Goal: Information Seeking & Learning: Check status

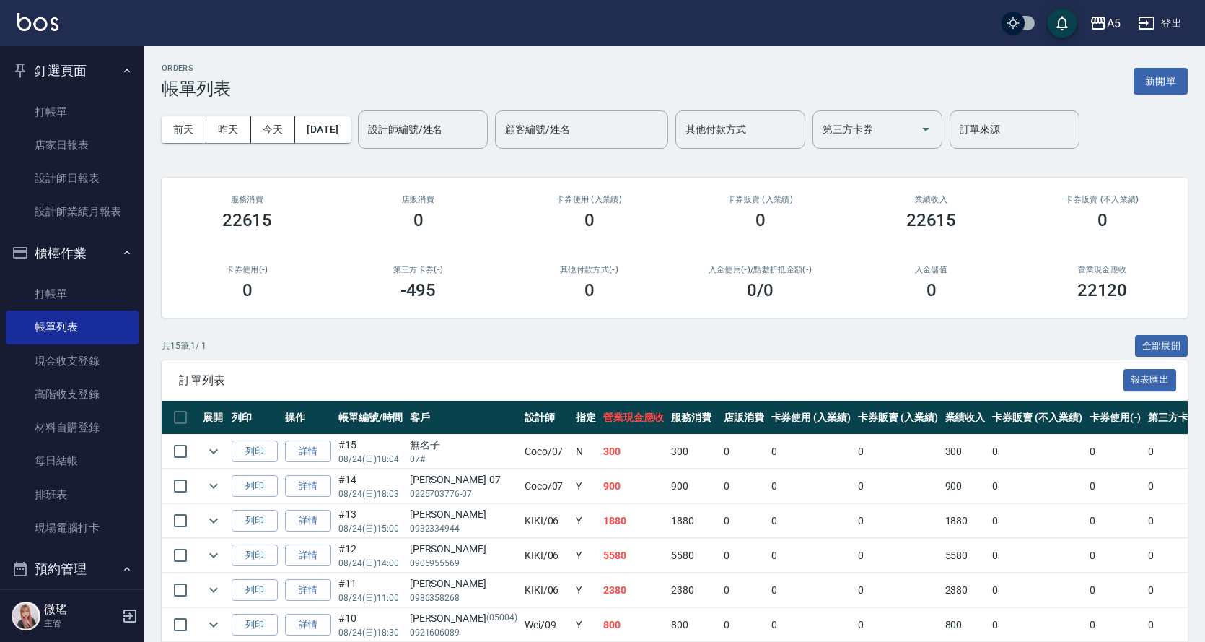
click at [466, 95] on div "ORDERS 帳單列表 新開單" at bounding box center [675, 81] width 1026 height 35
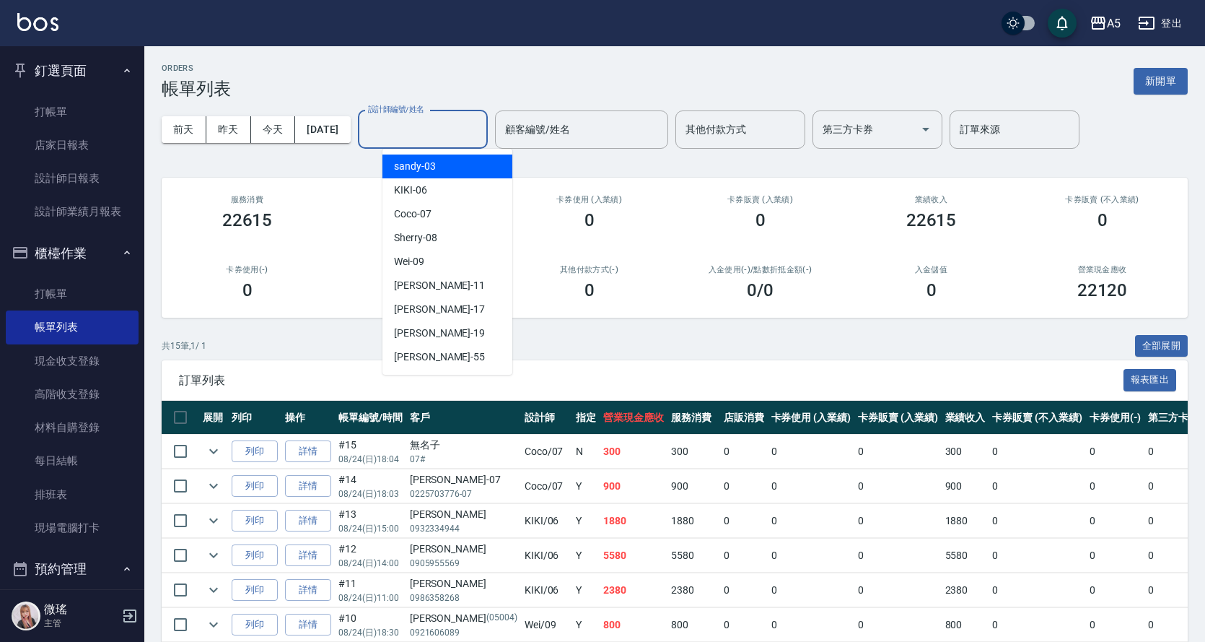
click at [457, 128] on input "設計師編號/姓名" at bounding box center [422, 129] width 117 height 25
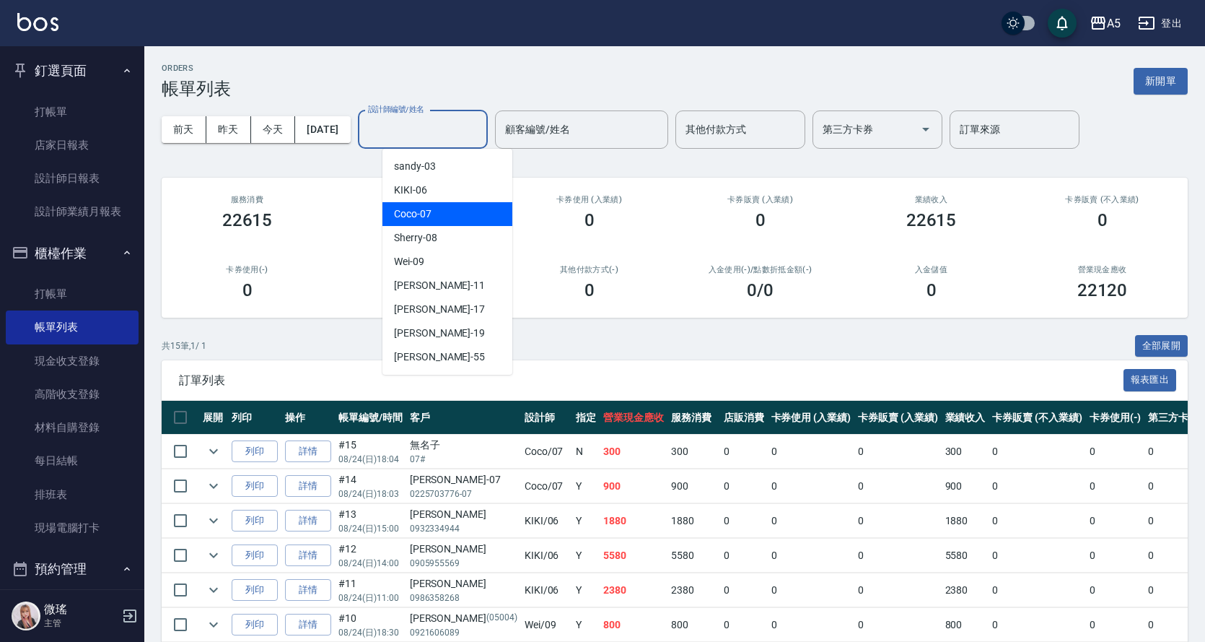
click at [467, 212] on div "Coco -07" at bounding box center [448, 214] width 130 height 24
type input "Coco-07"
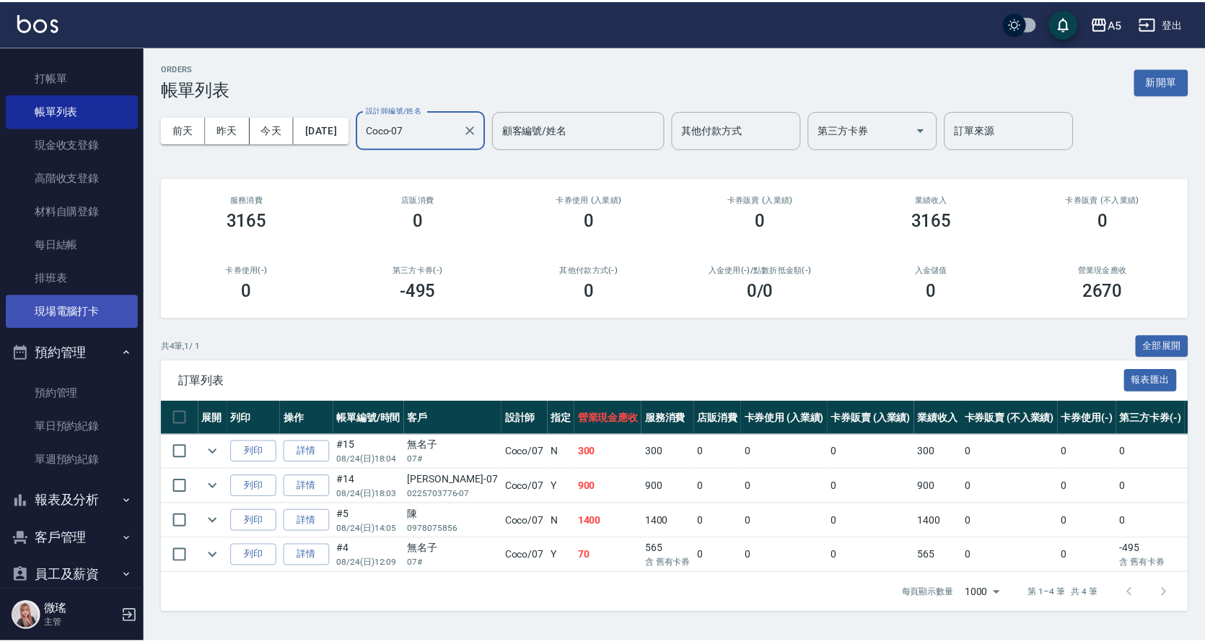
scroll to position [313, 0]
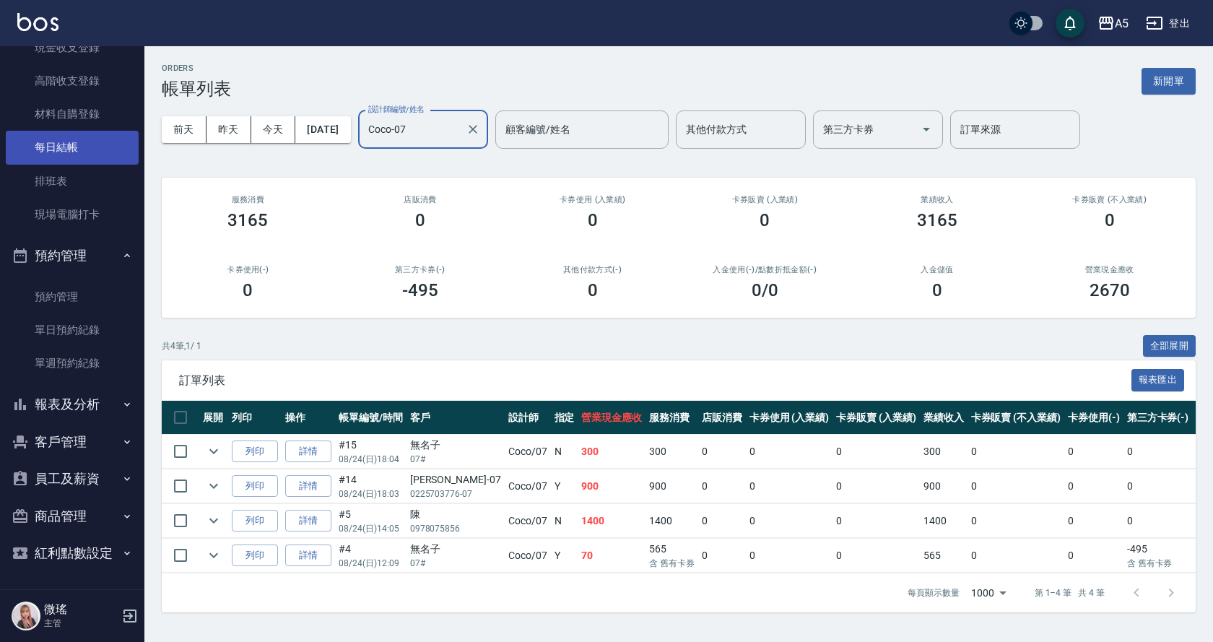
click at [45, 145] on link "每日結帳" at bounding box center [72, 147] width 133 height 33
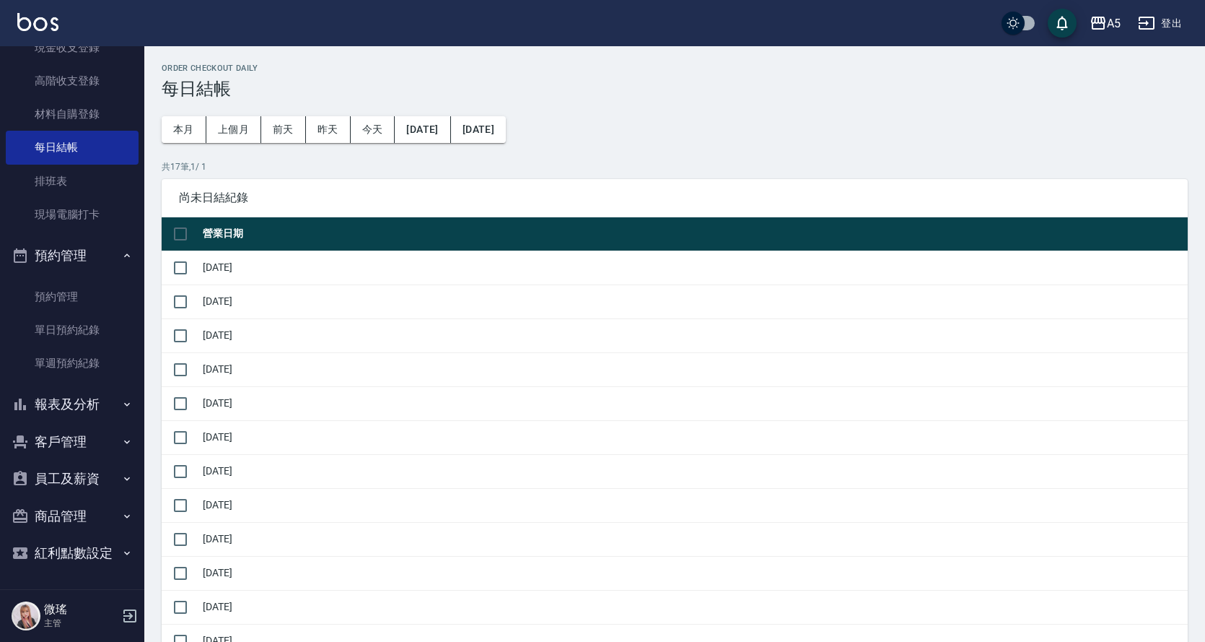
click at [70, 407] on button "報表及分析" at bounding box center [72, 404] width 133 height 38
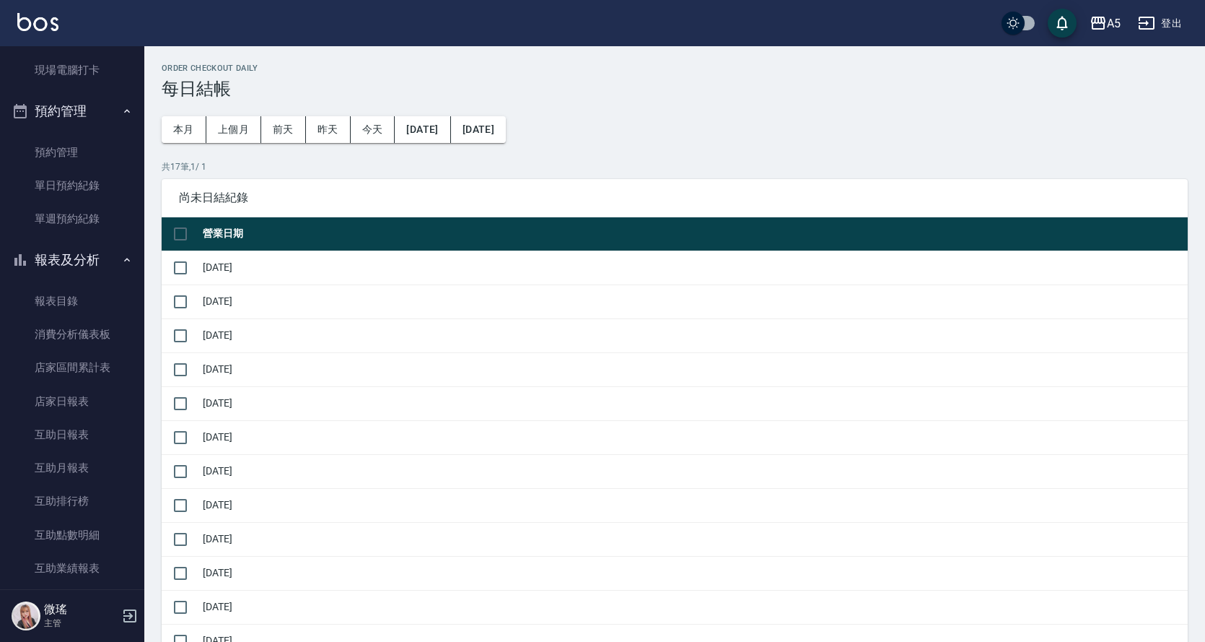
scroll to position [530, 0]
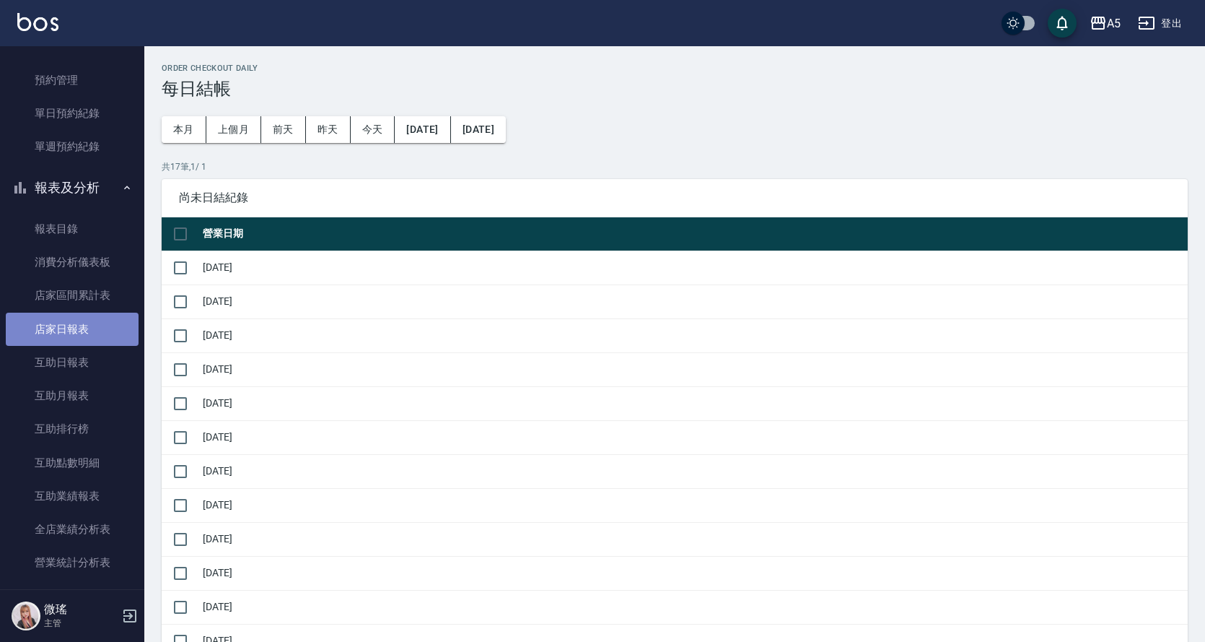
click at [83, 337] on link "店家日報表" at bounding box center [72, 329] width 133 height 33
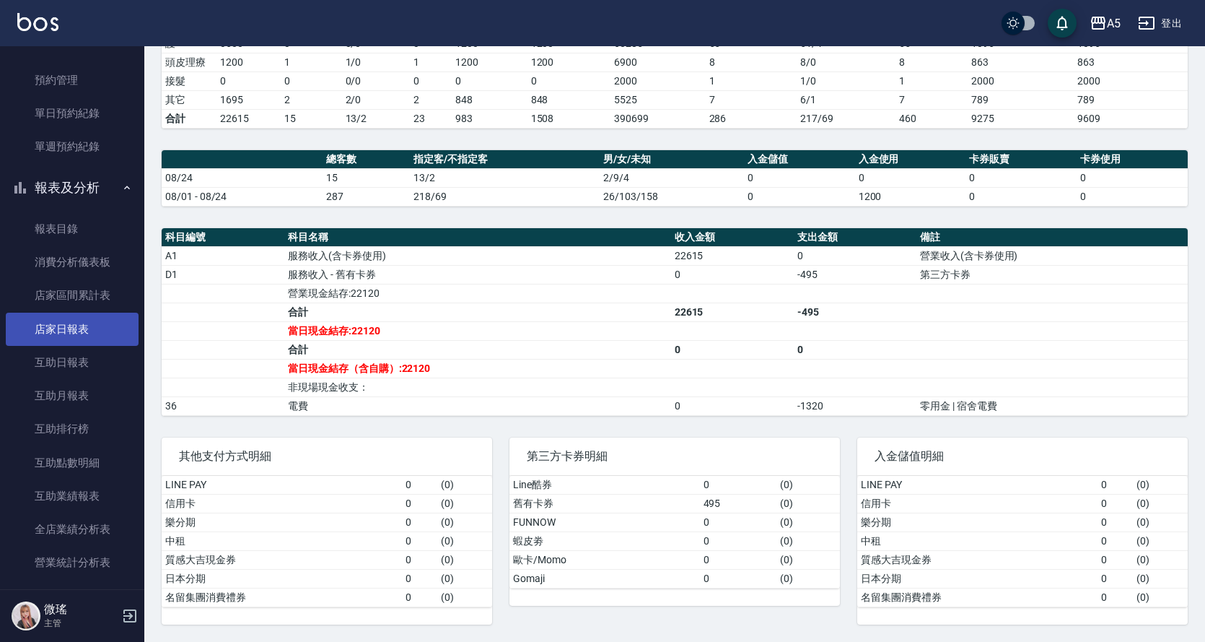
scroll to position [818, 0]
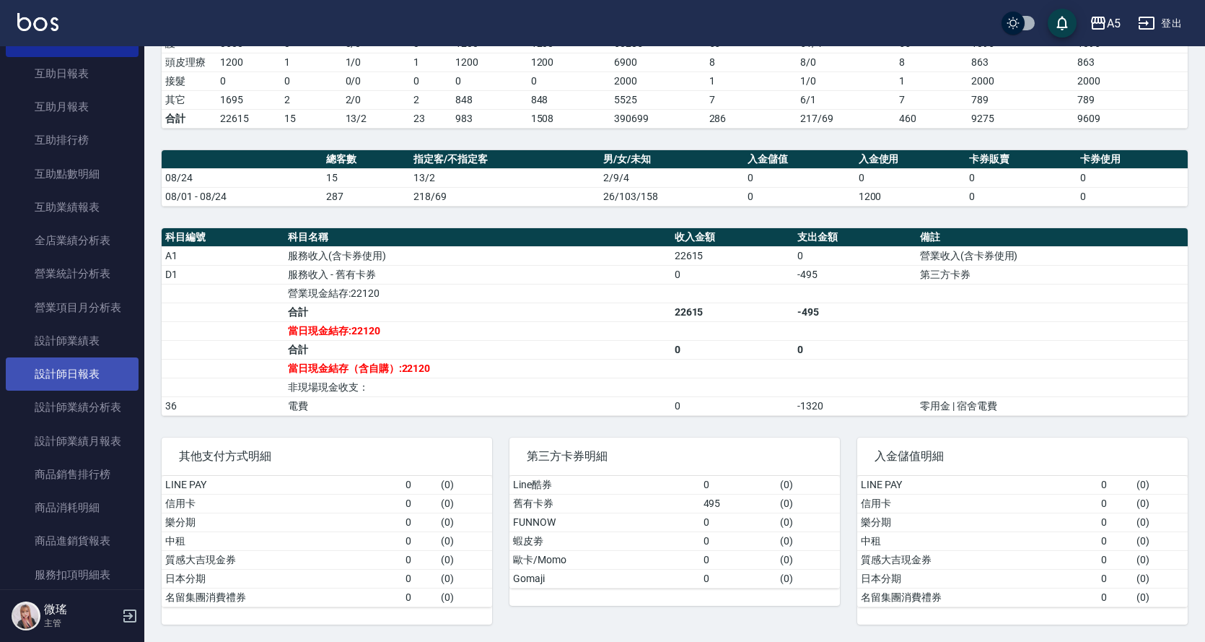
click at [78, 380] on link "設計師日報表" at bounding box center [72, 373] width 133 height 33
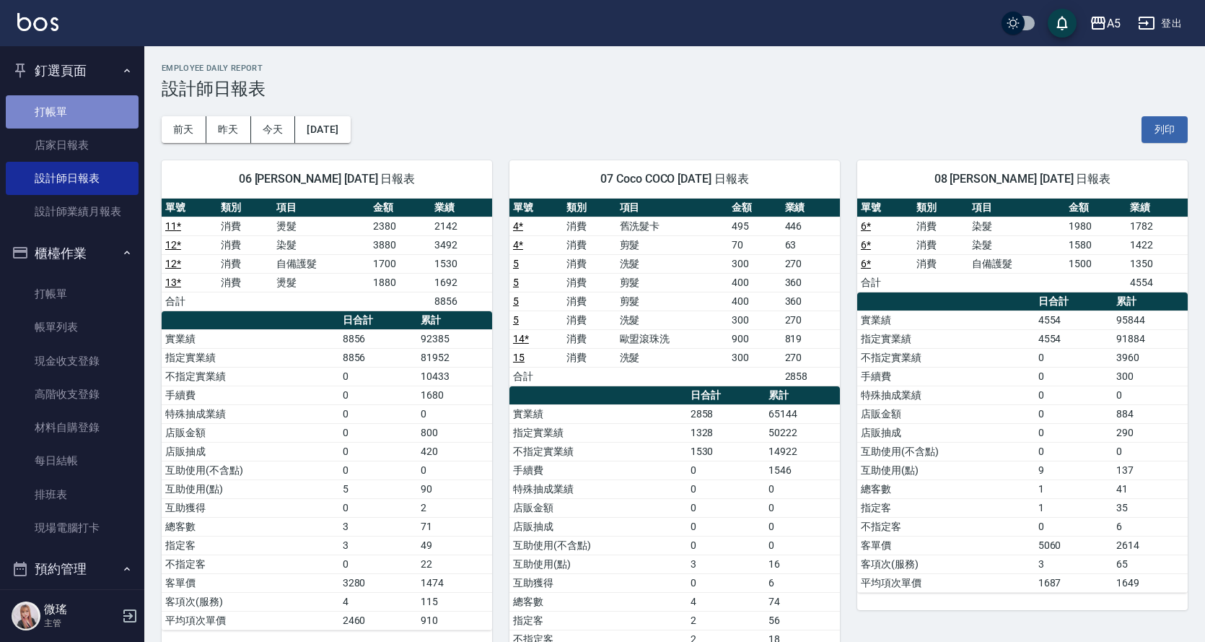
click at [85, 103] on link "打帳單" at bounding box center [72, 111] width 133 height 33
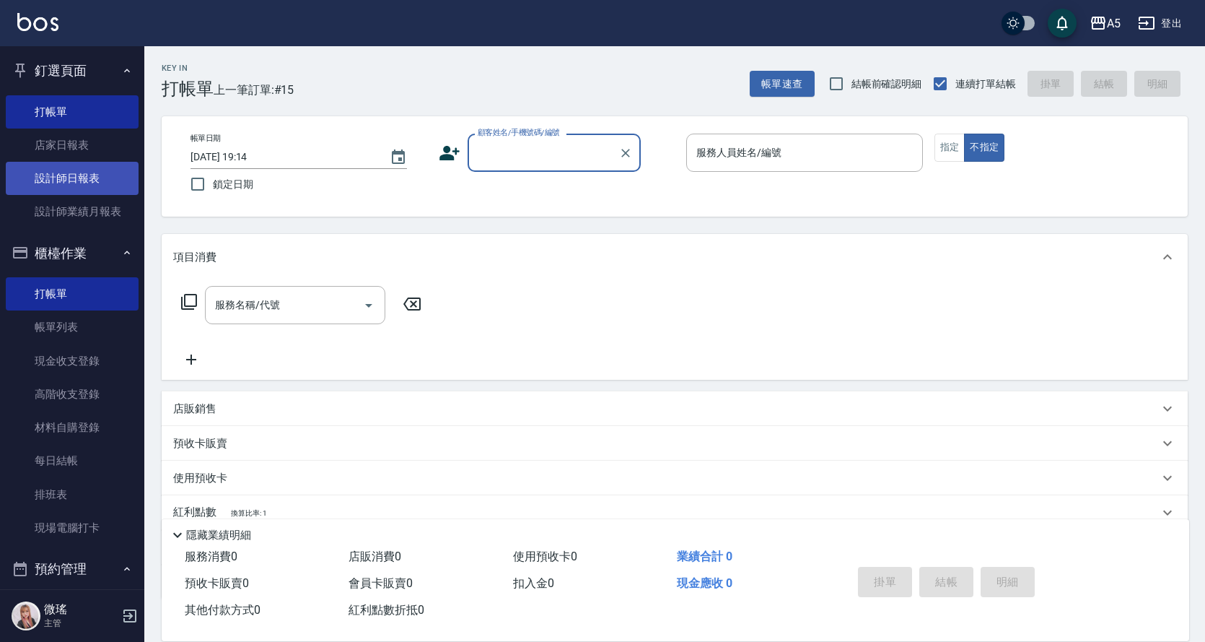
click at [87, 168] on link "設計師日報表" at bounding box center [72, 178] width 133 height 33
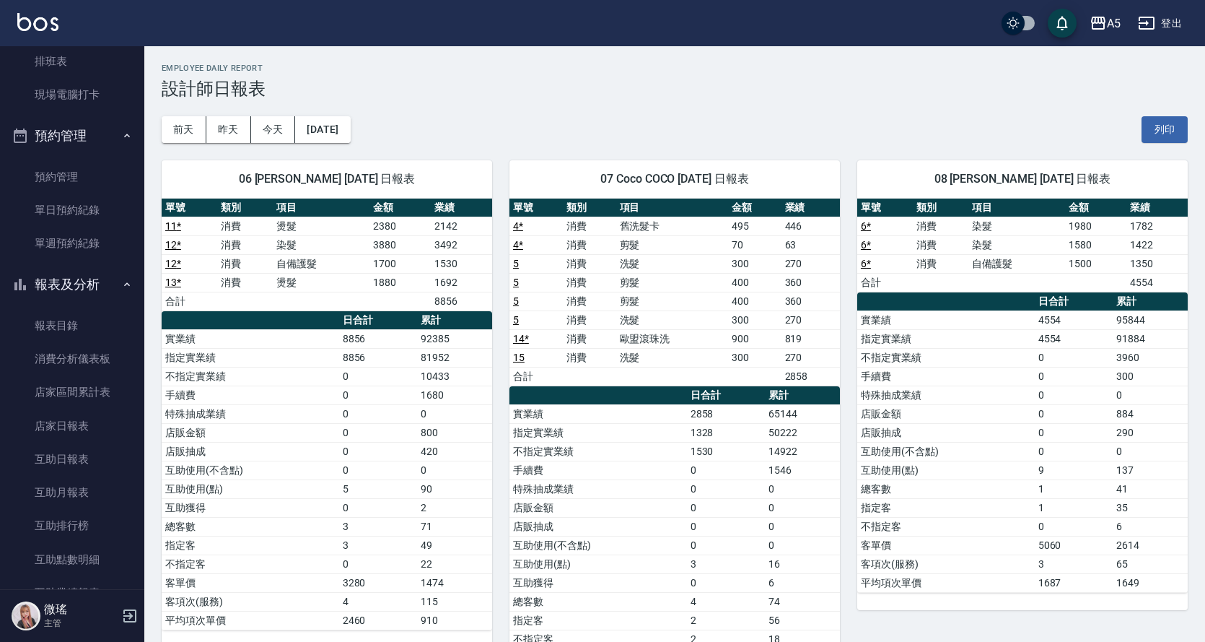
scroll to position [650, 0]
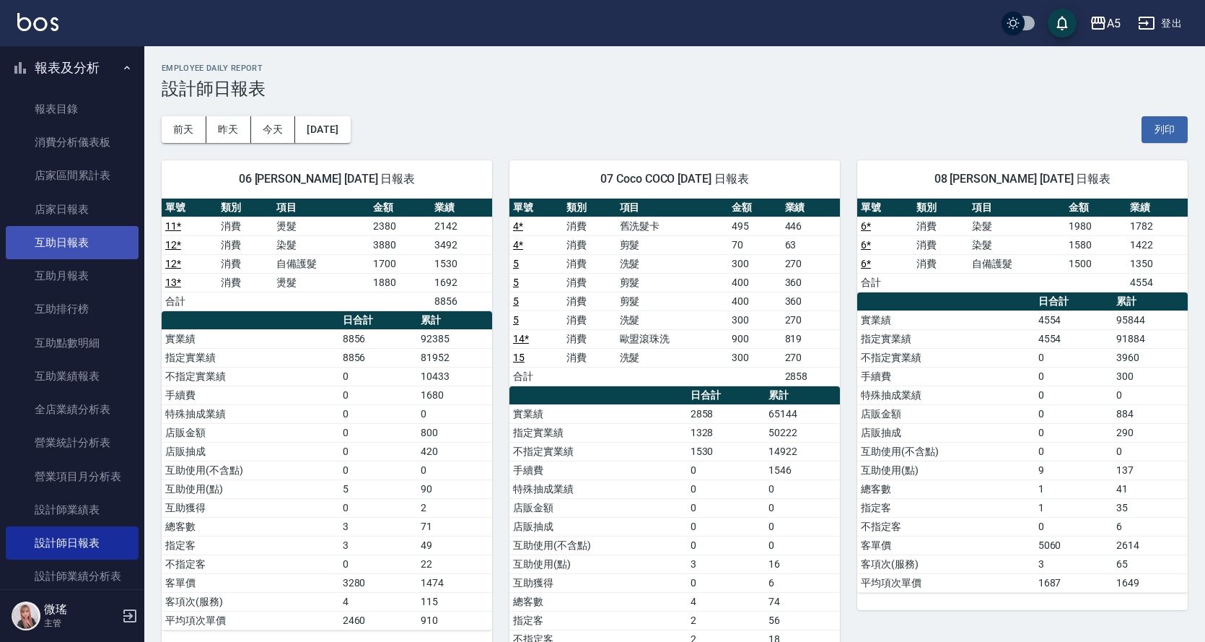
click at [78, 245] on link "互助日報表" at bounding box center [72, 242] width 133 height 33
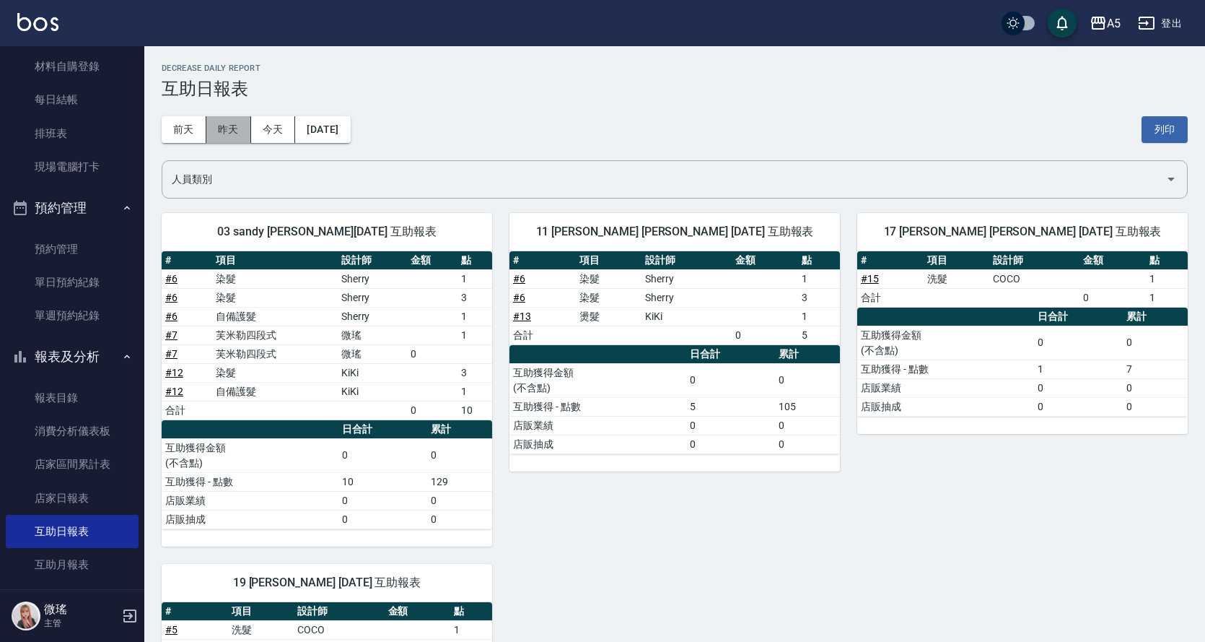
click at [245, 128] on button "昨天" at bounding box center [228, 129] width 45 height 27
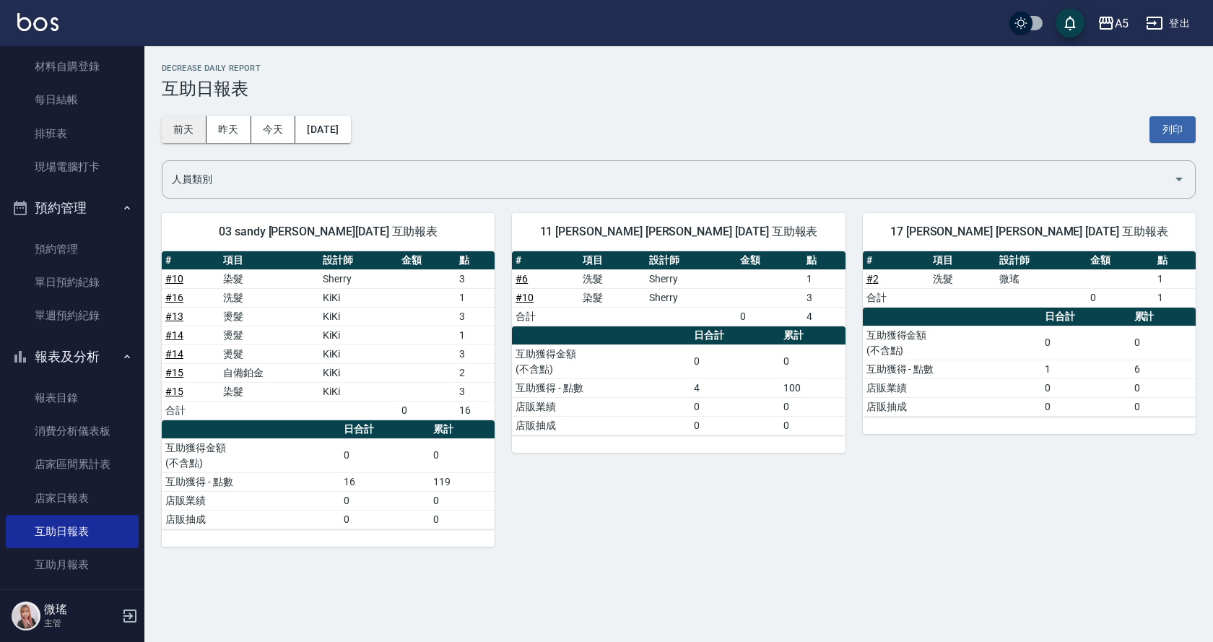
click at [198, 136] on button "前天" at bounding box center [184, 129] width 45 height 27
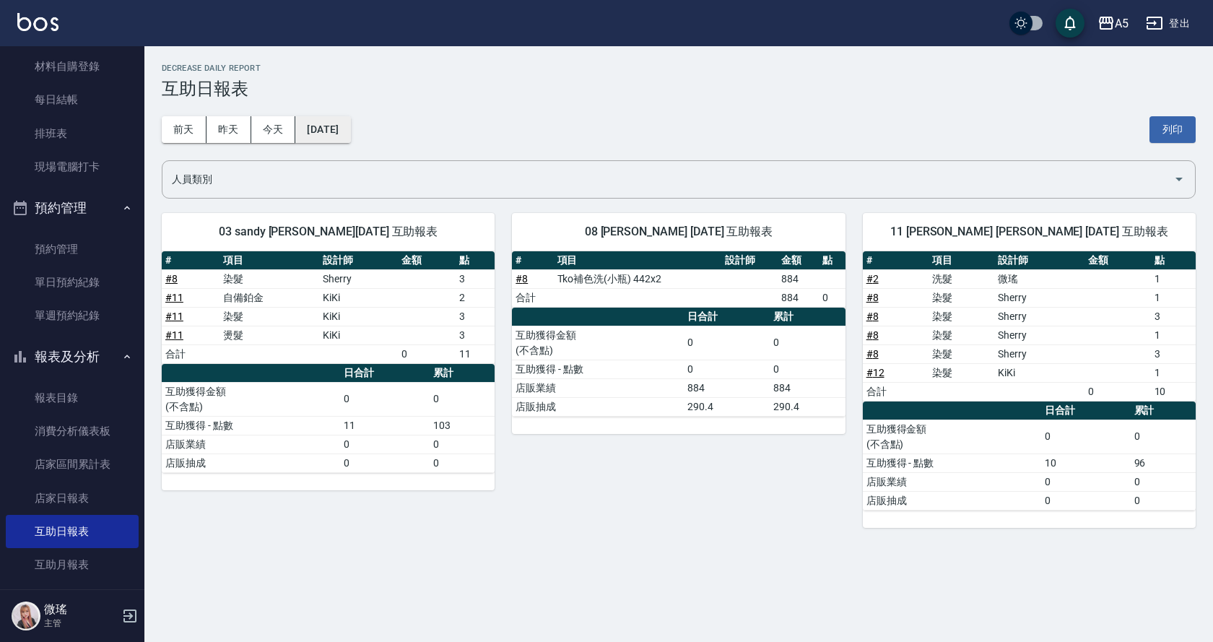
click at [350, 139] on button "[DATE]" at bounding box center [322, 129] width 55 height 27
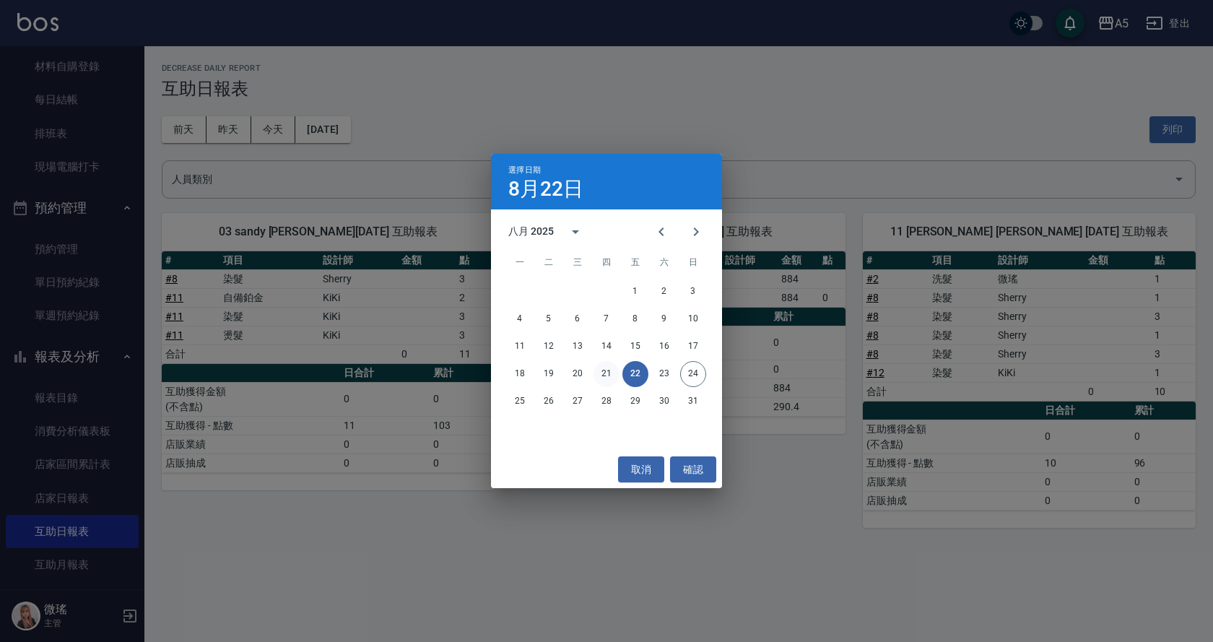
click at [600, 373] on button "21" at bounding box center [606, 374] width 26 height 26
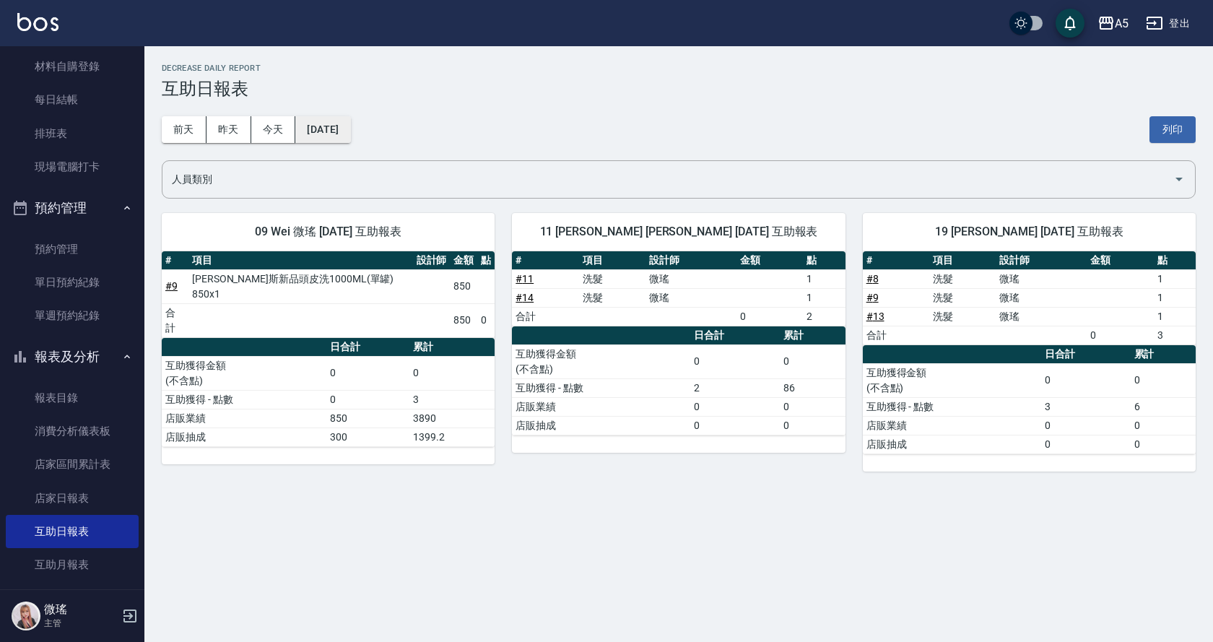
click at [323, 128] on button "[DATE]" at bounding box center [322, 129] width 55 height 27
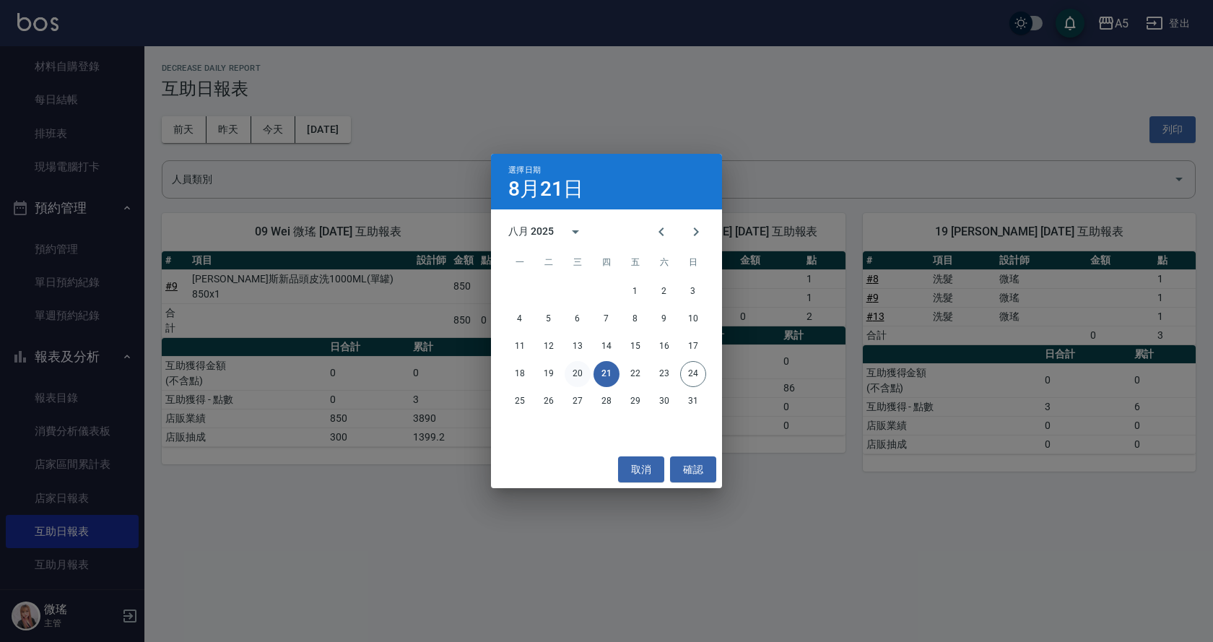
click at [575, 378] on button "20" at bounding box center [577, 374] width 26 height 26
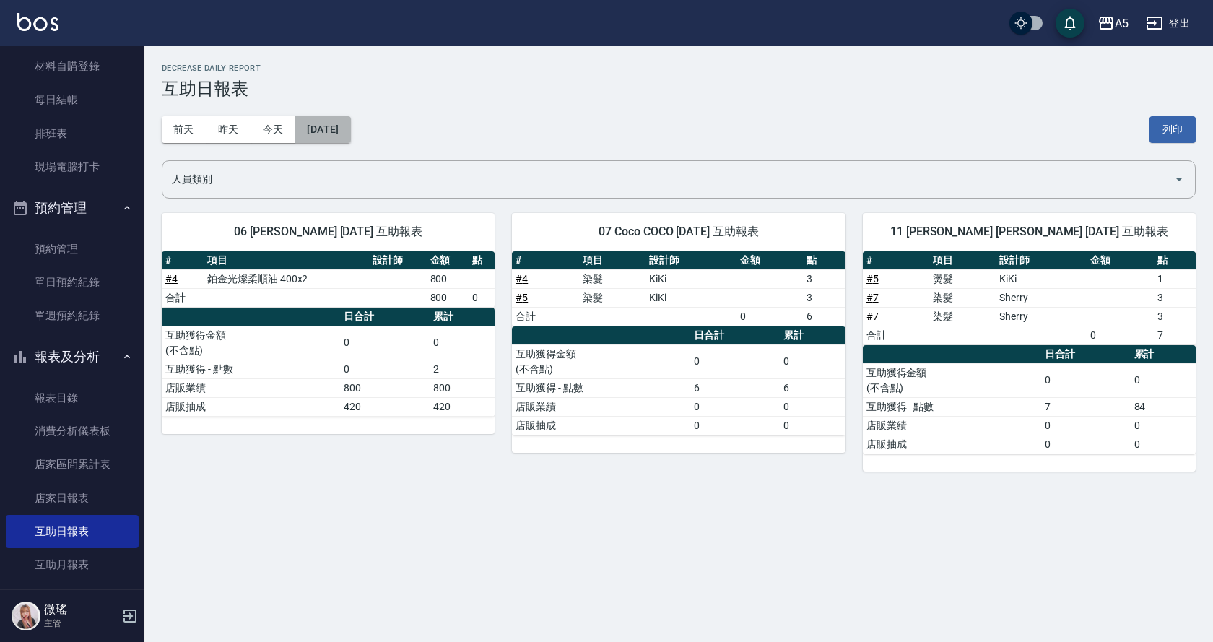
click at [342, 139] on button "[DATE]" at bounding box center [322, 129] width 55 height 27
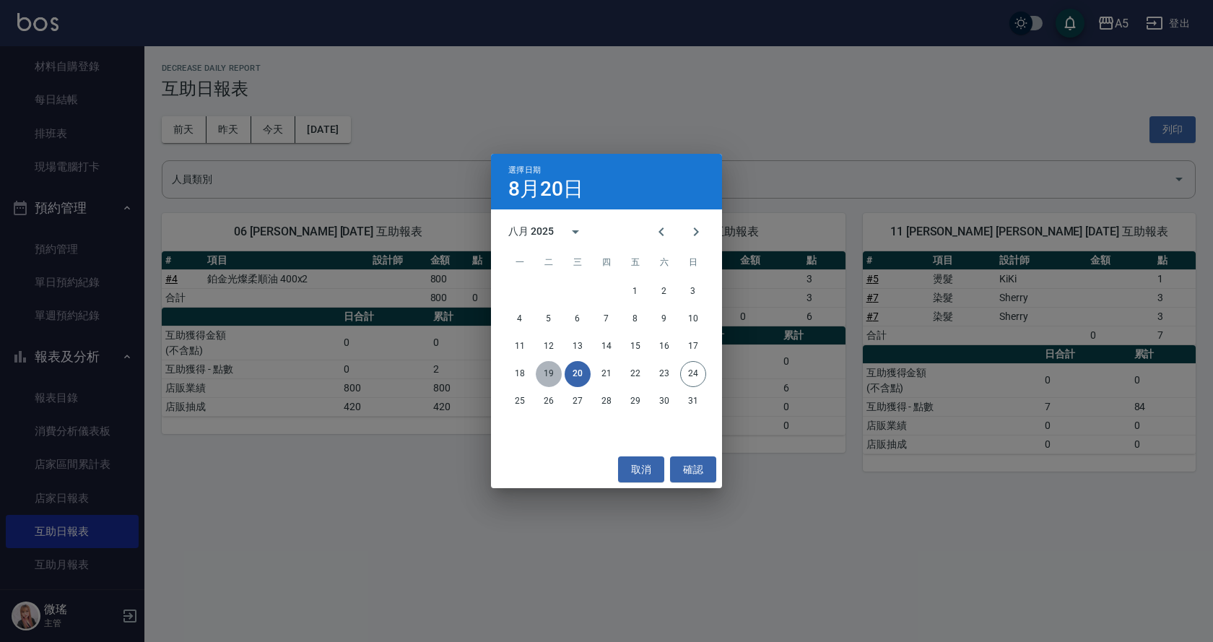
click at [547, 368] on button "19" at bounding box center [549, 374] width 26 height 26
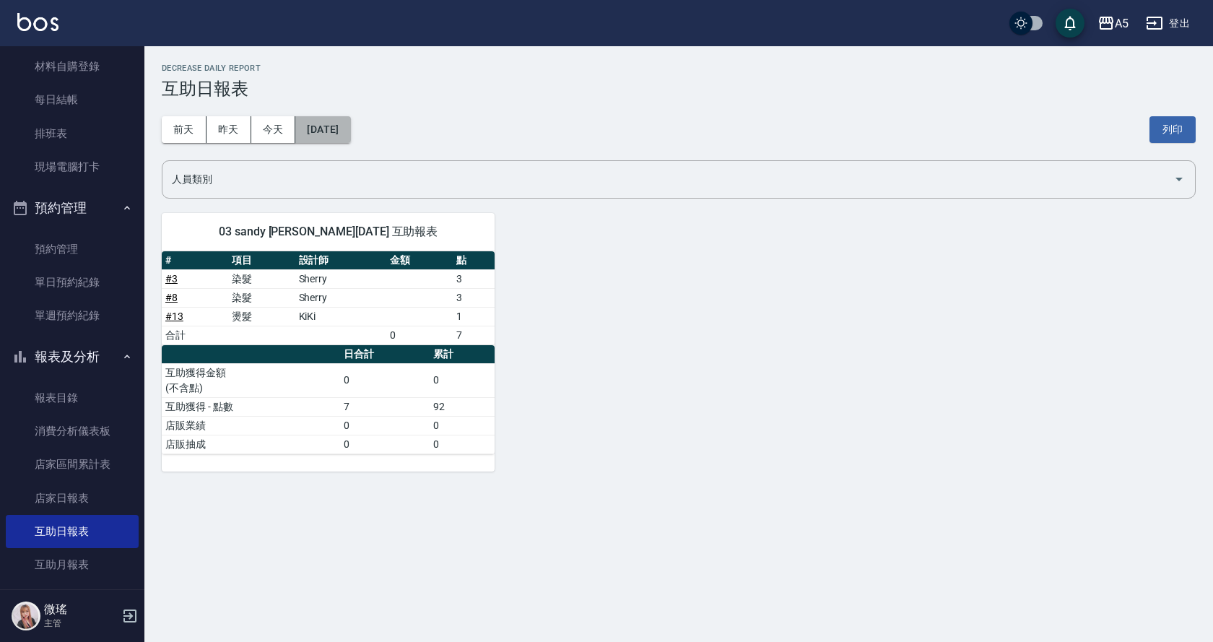
click at [340, 140] on button "[DATE]" at bounding box center [322, 129] width 55 height 27
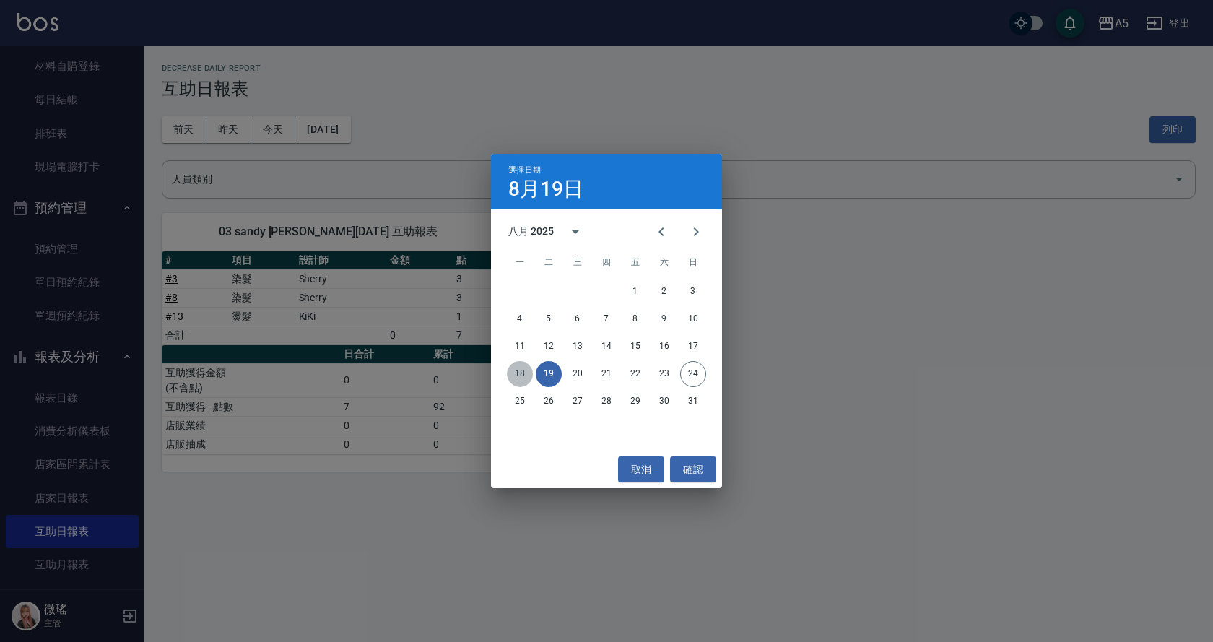
click at [529, 371] on button "18" at bounding box center [520, 374] width 26 height 26
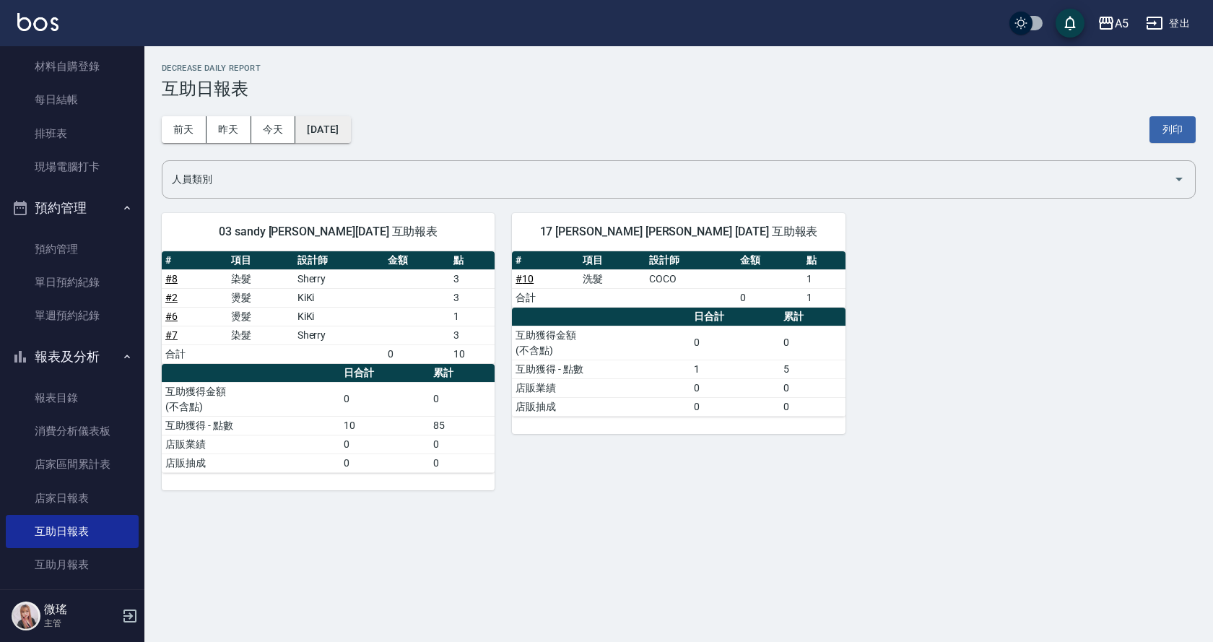
click at [331, 132] on button "[DATE]" at bounding box center [322, 129] width 55 height 27
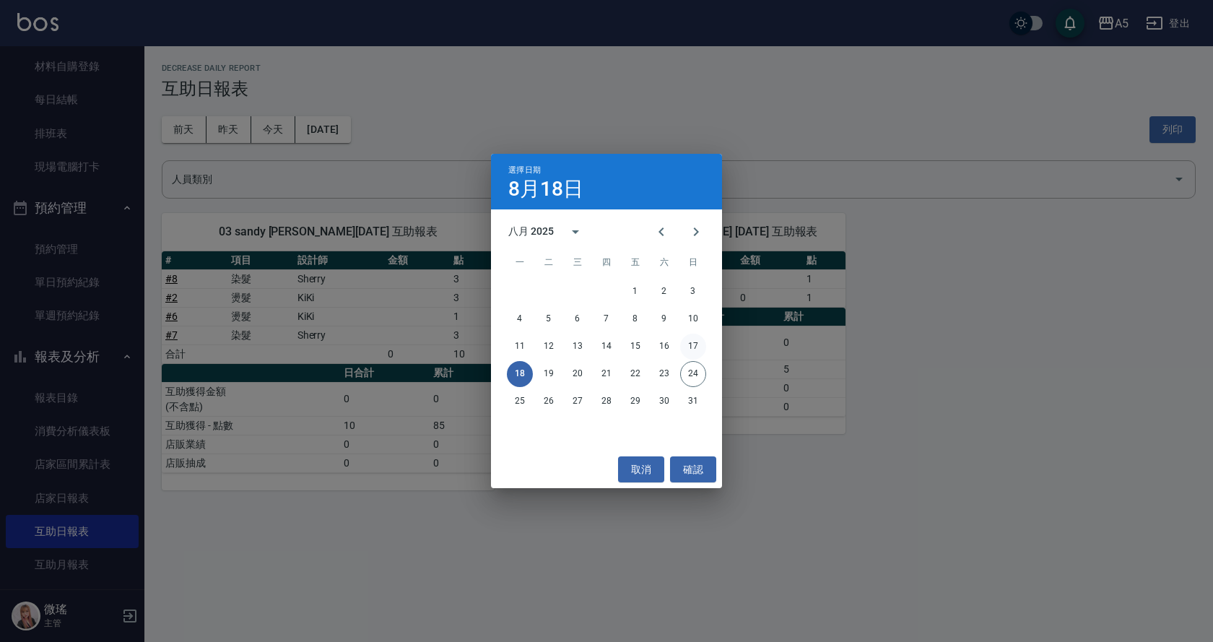
click at [688, 345] on button "17" at bounding box center [693, 346] width 26 height 26
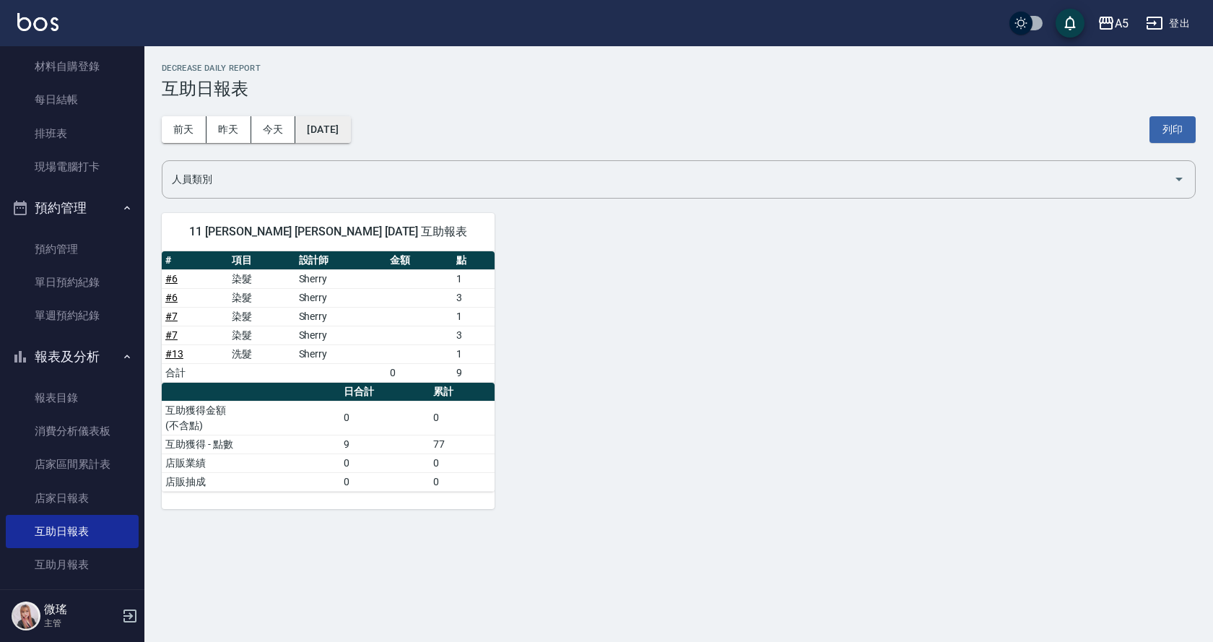
click at [336, 137] on button "[DATE]" at bounding box center [322, 129] width 55 height 27
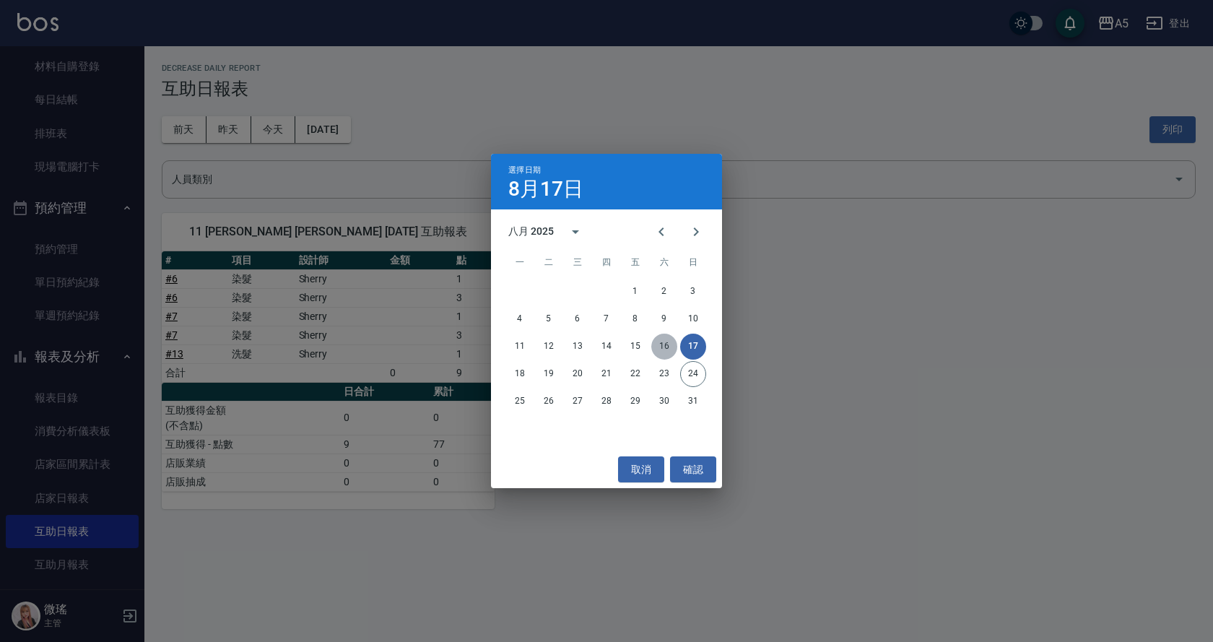
drag, startPoint x: 665, startPoint y: 346, endPoint x: 659, endPoint y: 341, distance: 7.7
click at [665, 346] on button "16" at bounding box center [664, 346] width 26 height 26
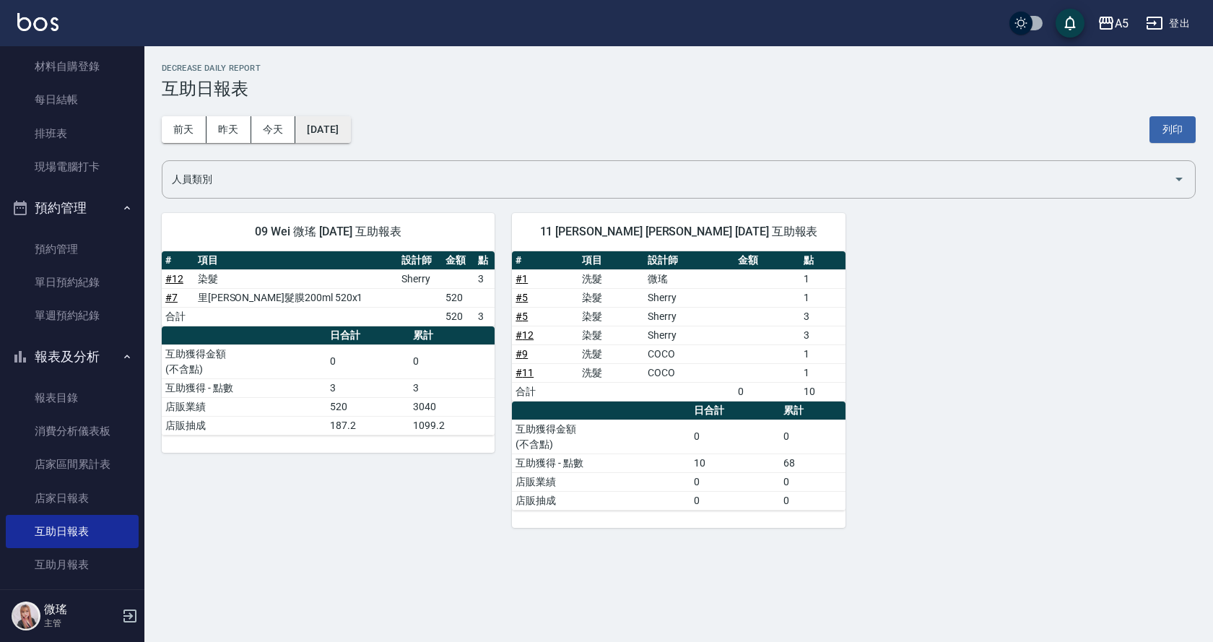
click at [350, 129] on button "[DATE]" at bounding box center [322, 129] width 55 height 27
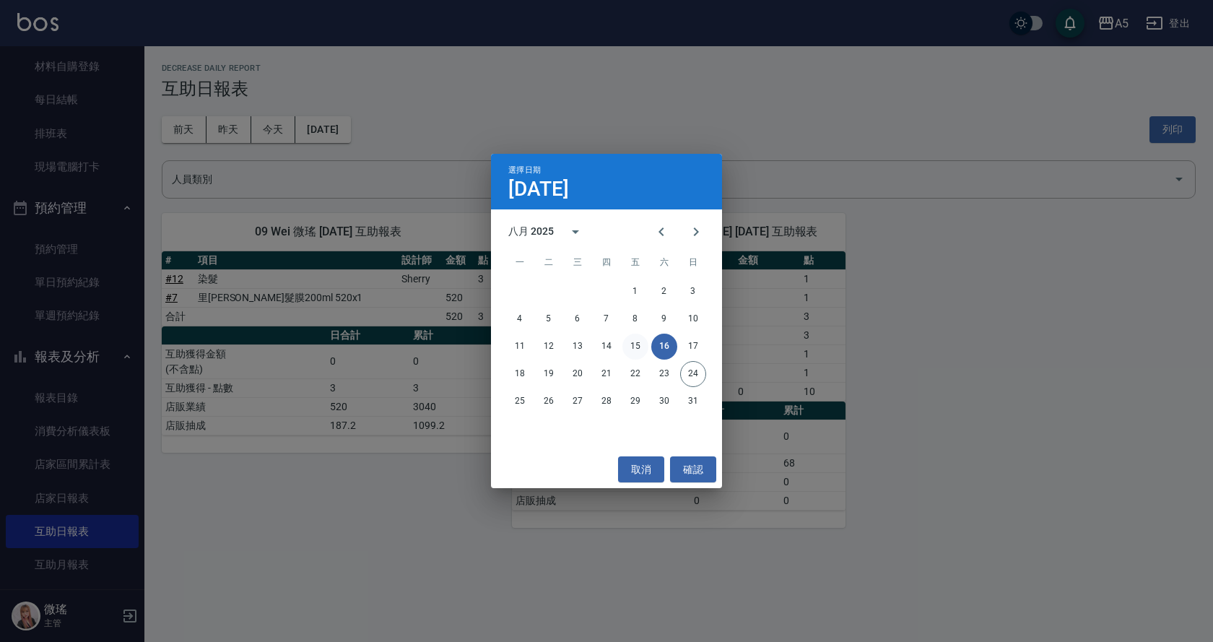
click at [633, 349] on button "15" at bounding box center [635, 346] width 26 height 26
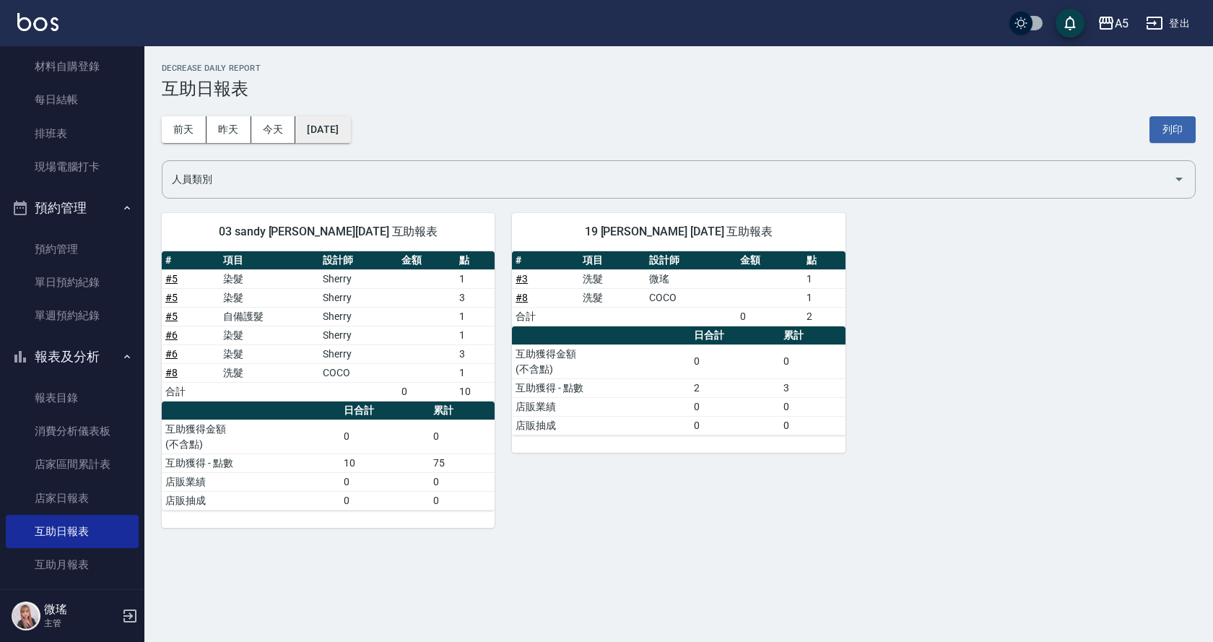
click at [350, 135] on button "[DATE]" at bounding box center [322, 129] width 55 height 27
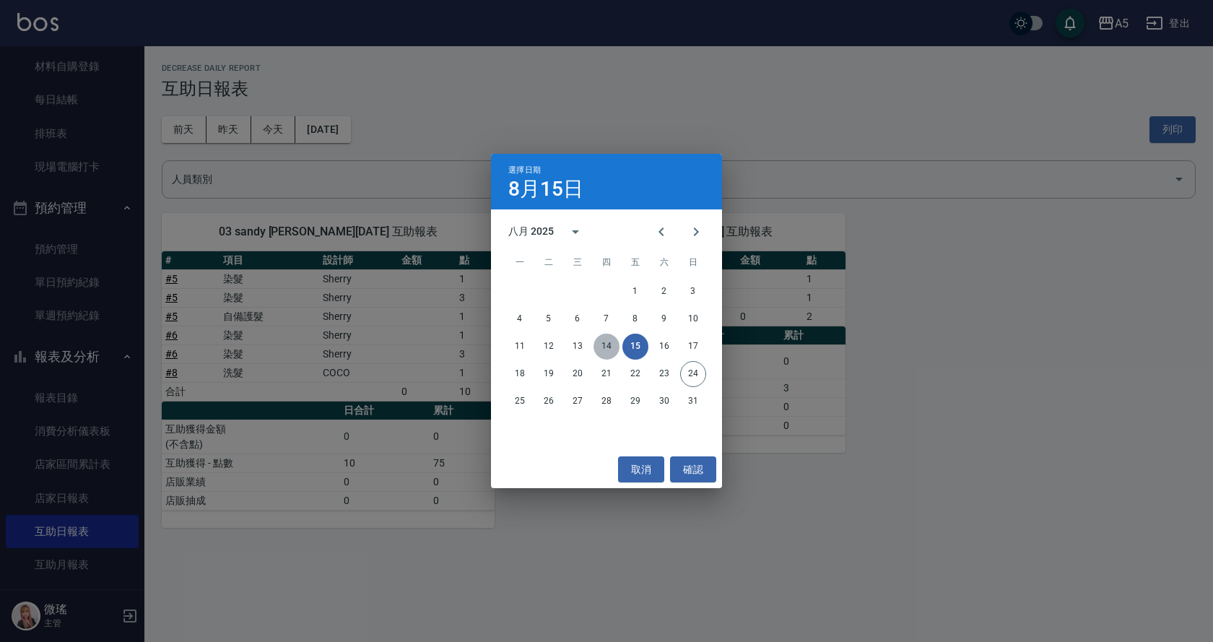
click at [606, 346] on button "14" at bounding box center [606, 346] width 26 height 26
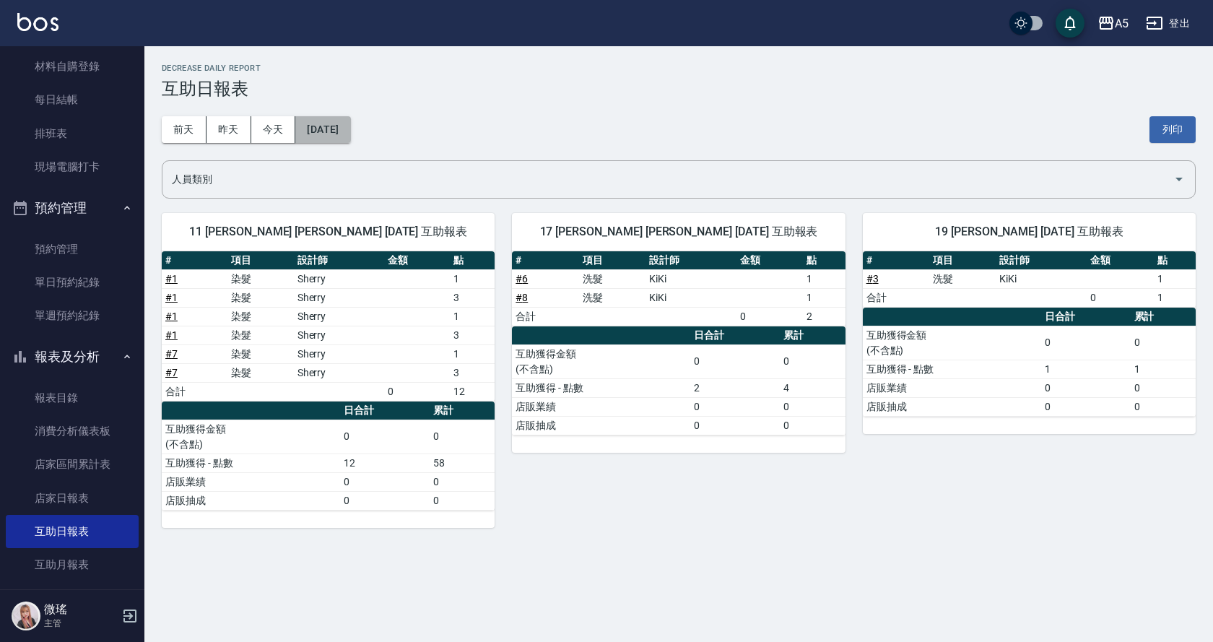
click at [336, 134] on button "[DATE]" at bounding box center [322, 129] width 55 height 27
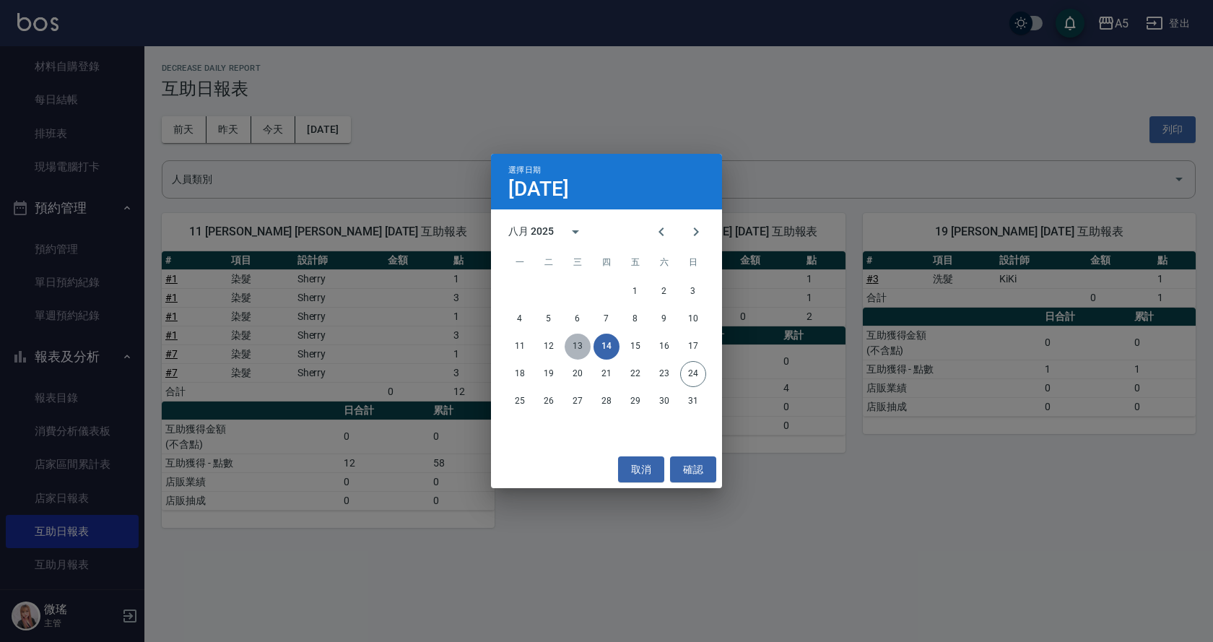
click at [574, 349] on button "13" at bounding box center [577, 346] width 26 height 26
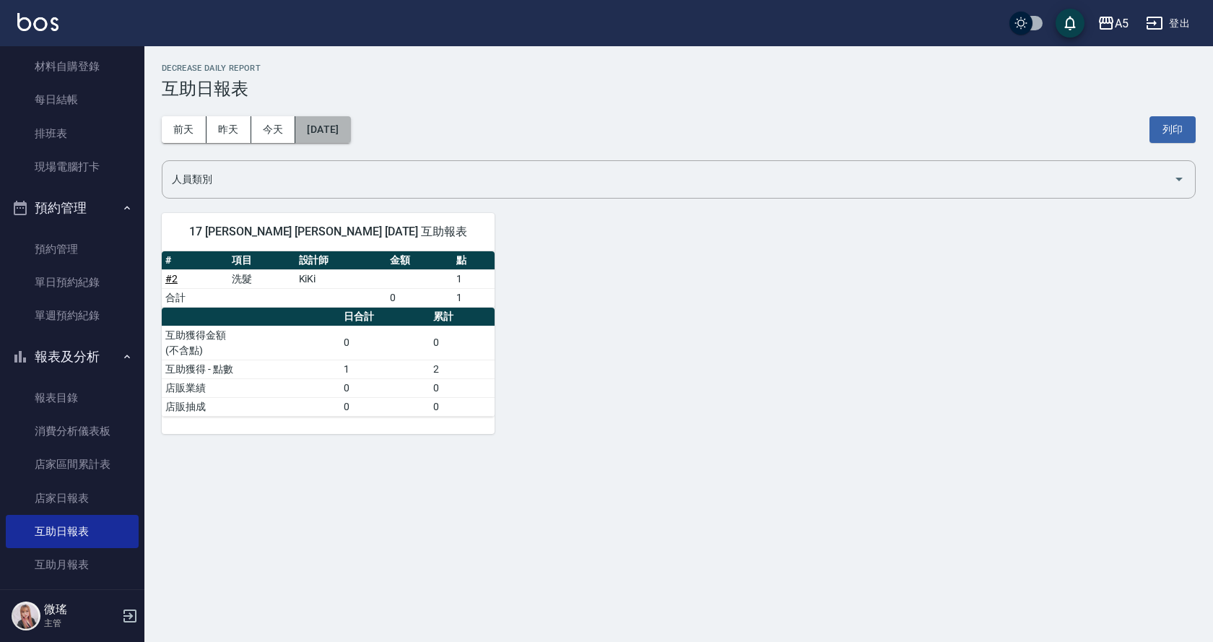
click at [346, 131] on button "[DATE]" at bounding box center [322, 129] width 55 height 27
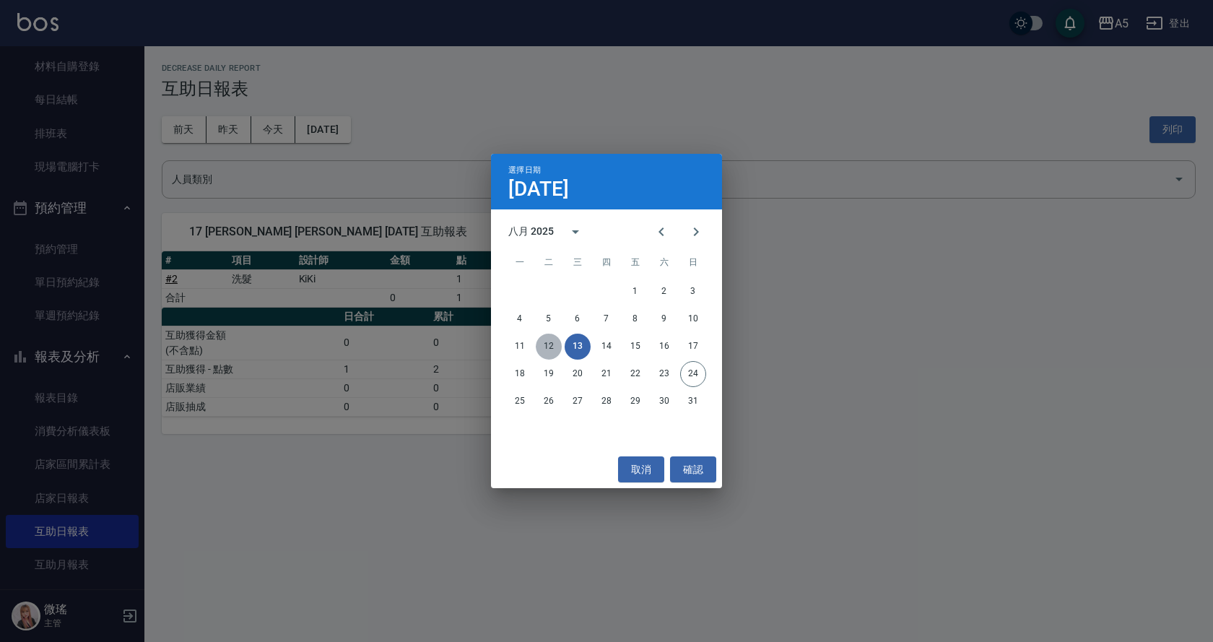
click at [545, 355] on button "12" at bounding box center [549, 346] width 26 height 26
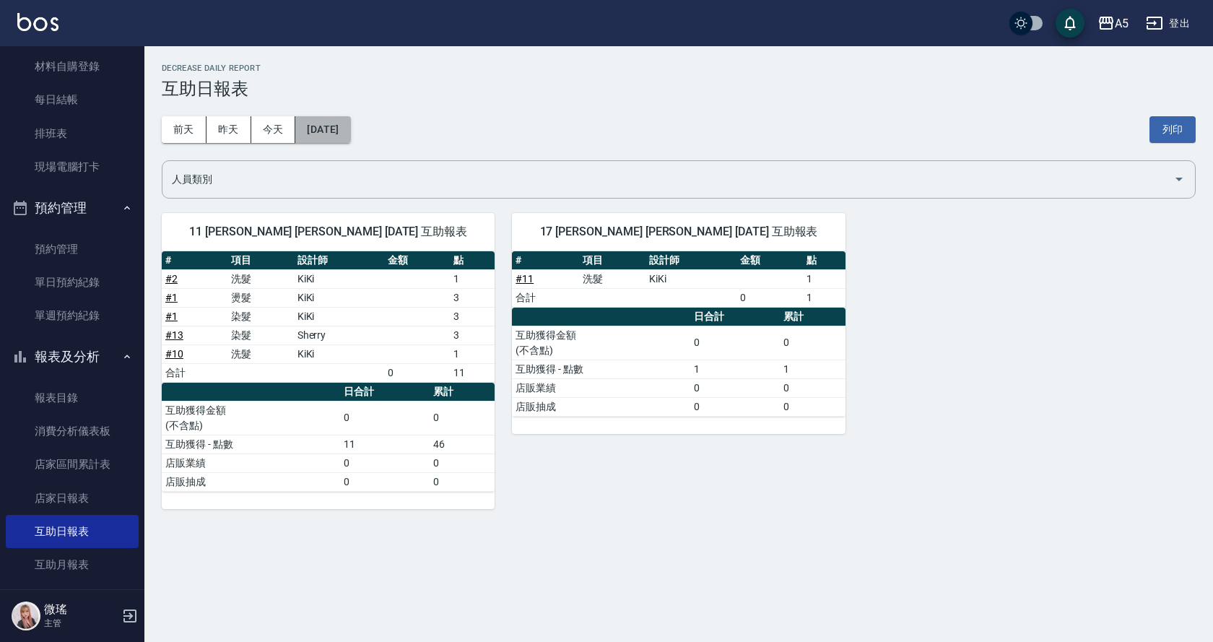
click at [344, 124] on button "[DATE]" at bounding box center [322, 129] width 55 height 27
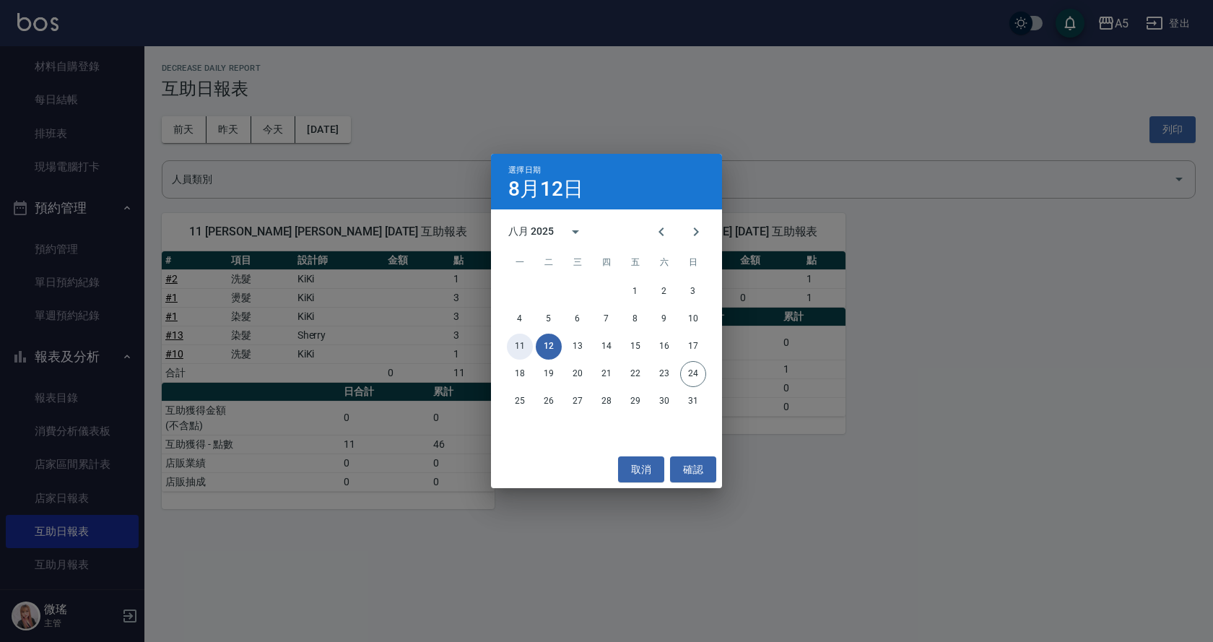
click at [525, 337] on button "11" at bounding box center [520, 346] width 26 height 26
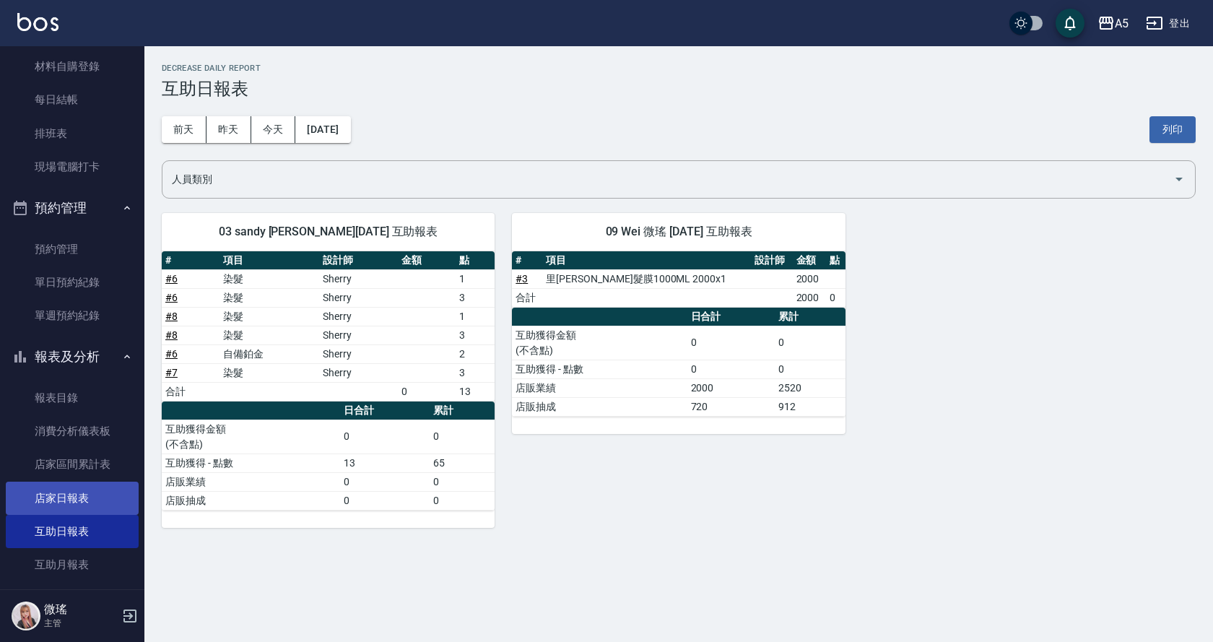
scroll to position [577, 0]
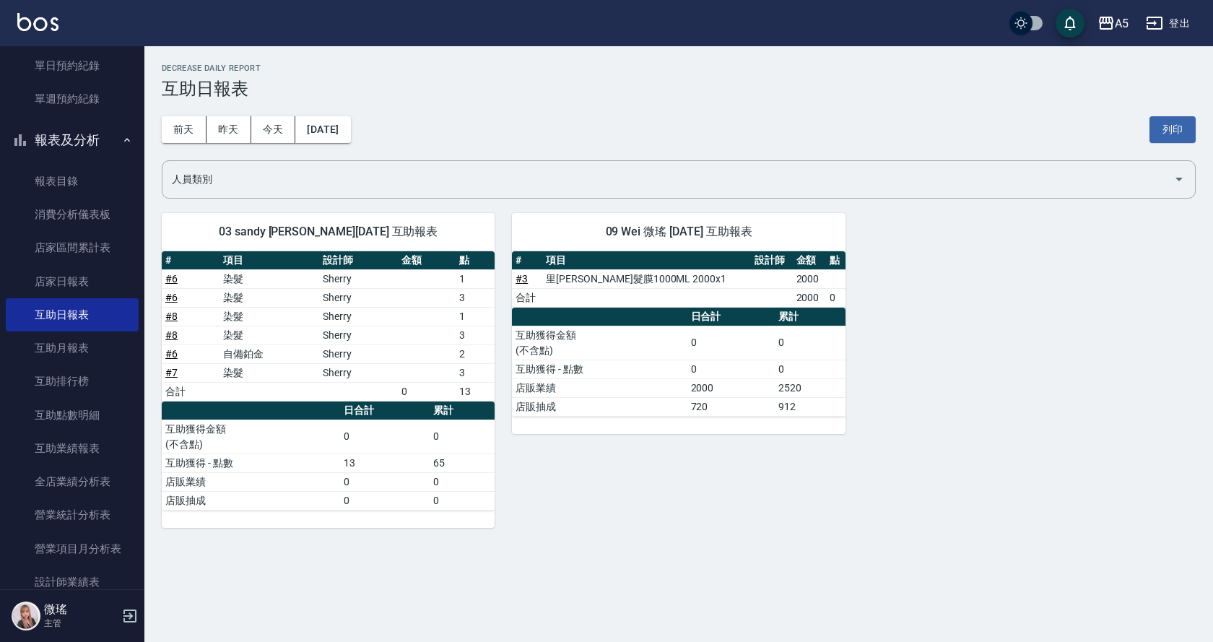
drag, startPoint x: 476, startPoint y: 91, endPoint x: 271, endPoint y: 144, distance: 211.8
click at [461, 100] on div "A5 [DATE] 互助日報表 列印時間： [DATE][PHONE_NUMBER]:23 Decrease Daily Report 互助日報表 [DATE…" at bounding box center [678, 295] width 1068 height 499
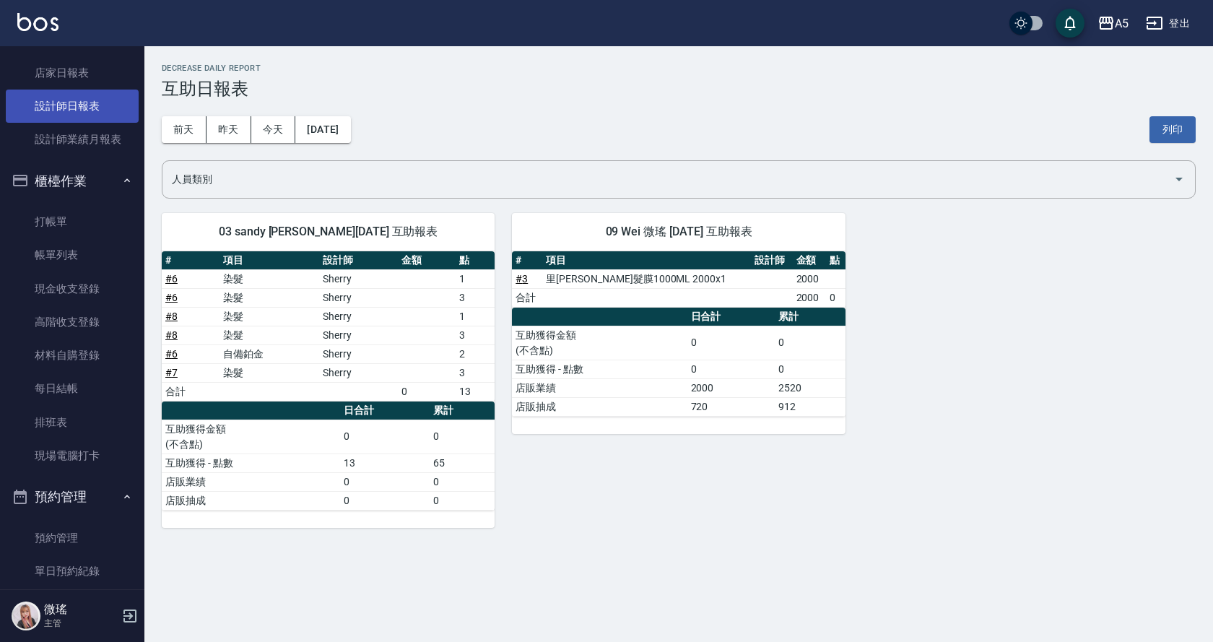
scroll to position [0, 0]
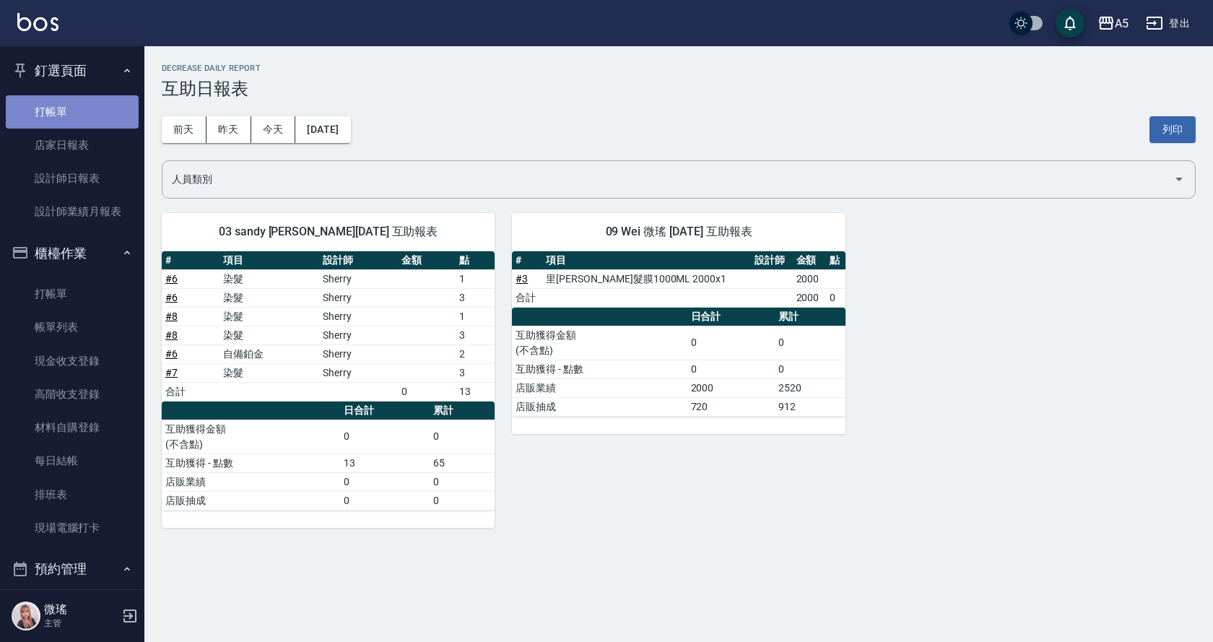
click at [85, 118] on link "打帳單" at bounding box center [72, 111] width 133 height 33
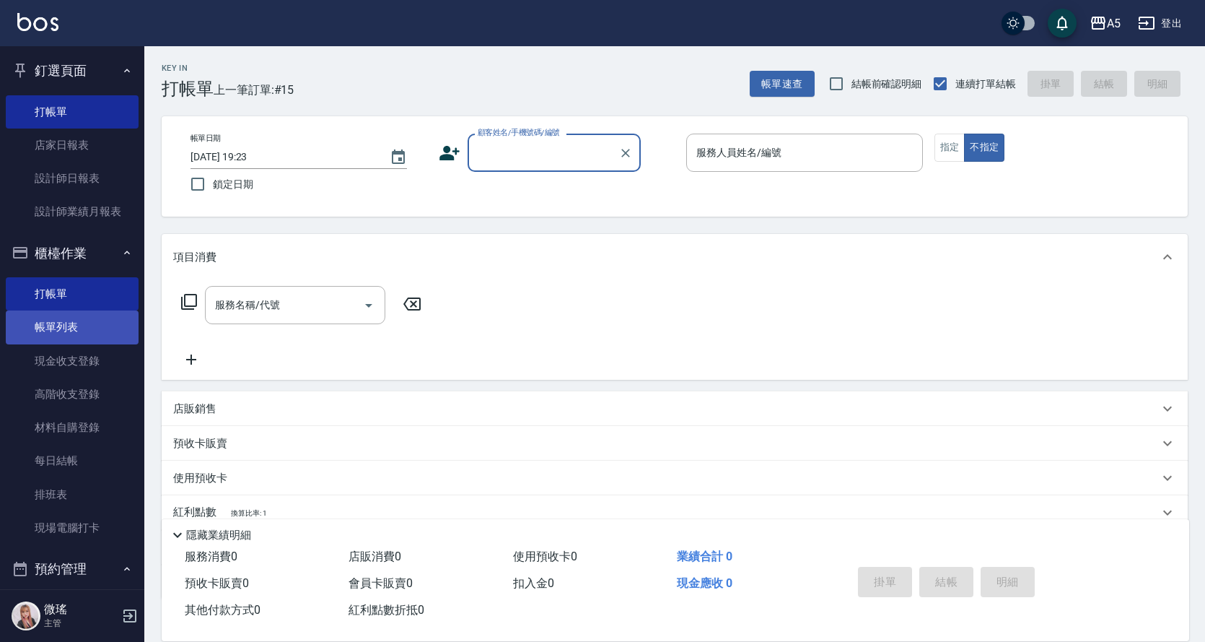
click at [68, 336] on link "帳單列表" at bounding box center [72, 326] width 133 height 33
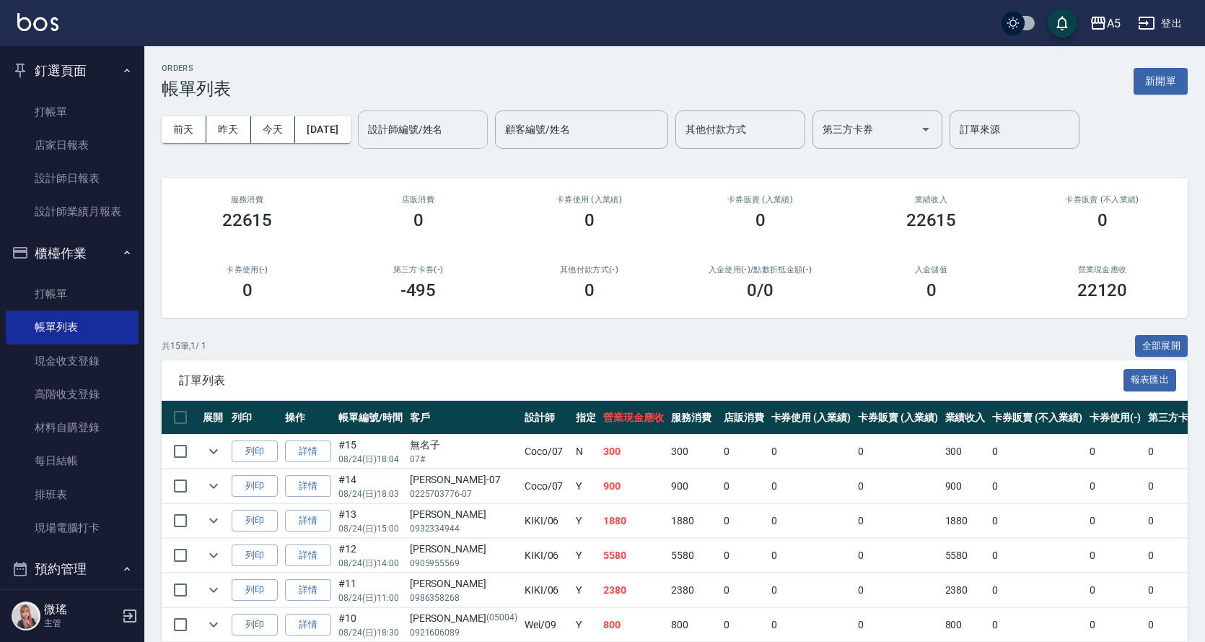
click at [425, 143] on div "設計師編號/姓名" at bounding box center [423, 129] width 130 height 38
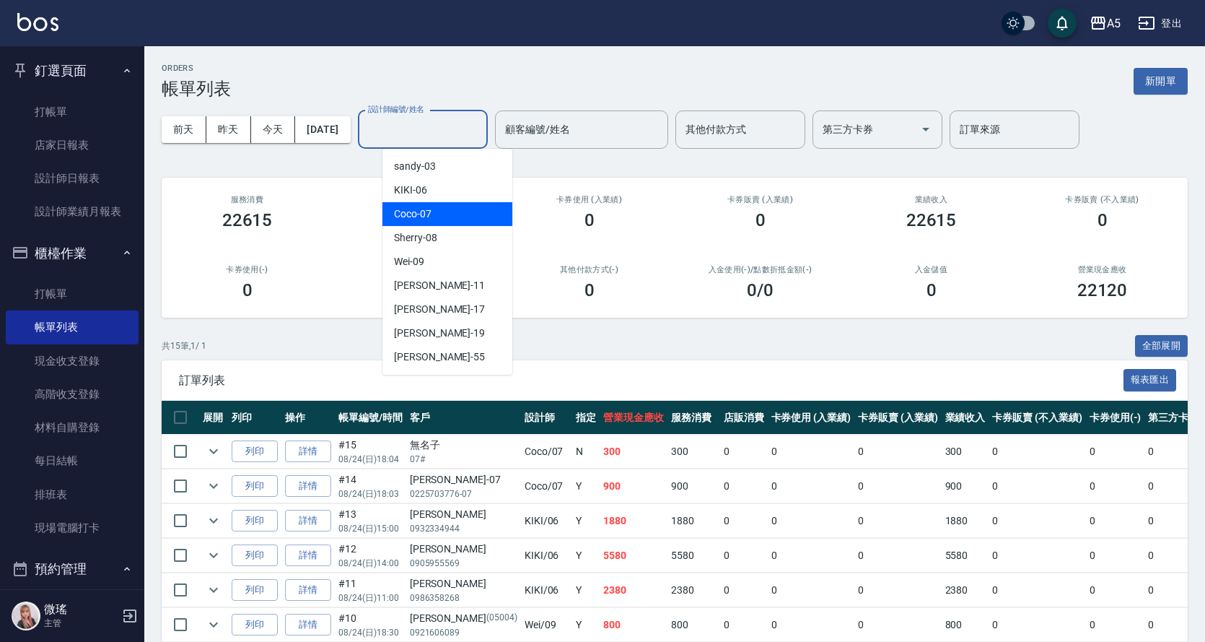
click at [440, 217] on div "Coco -07" at bounding box center [448, 214] width 130 height 24
type input "Coco-07"
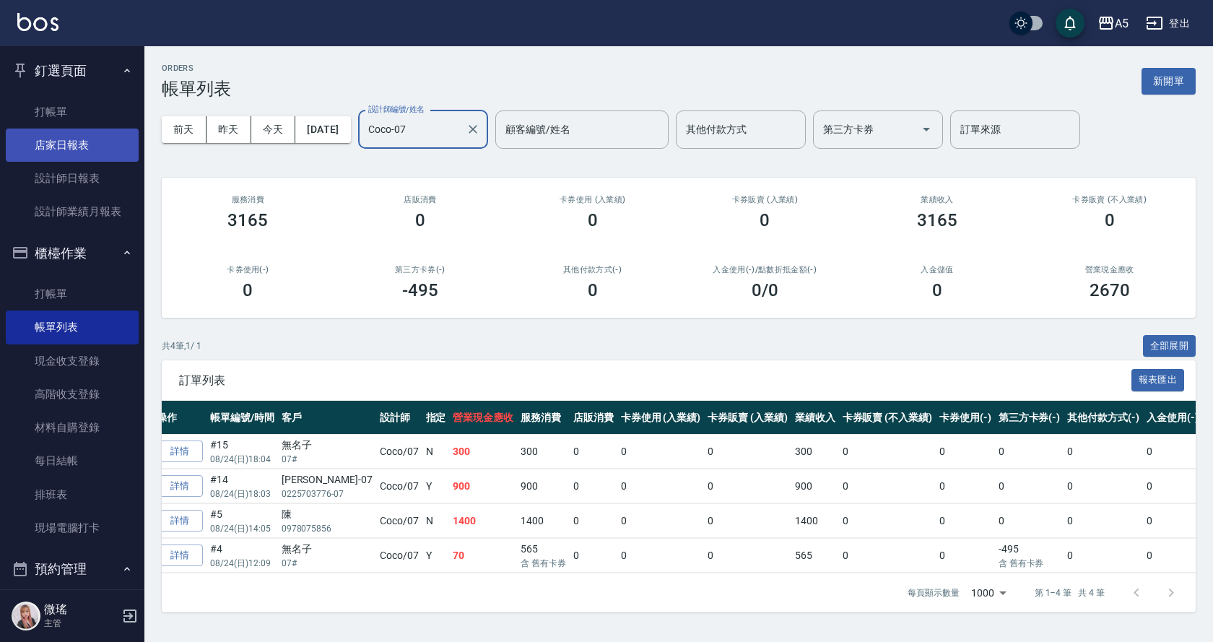
click at [77, 140] on link "店家日報表" at bounding box center [72, 144] width 133 height 33
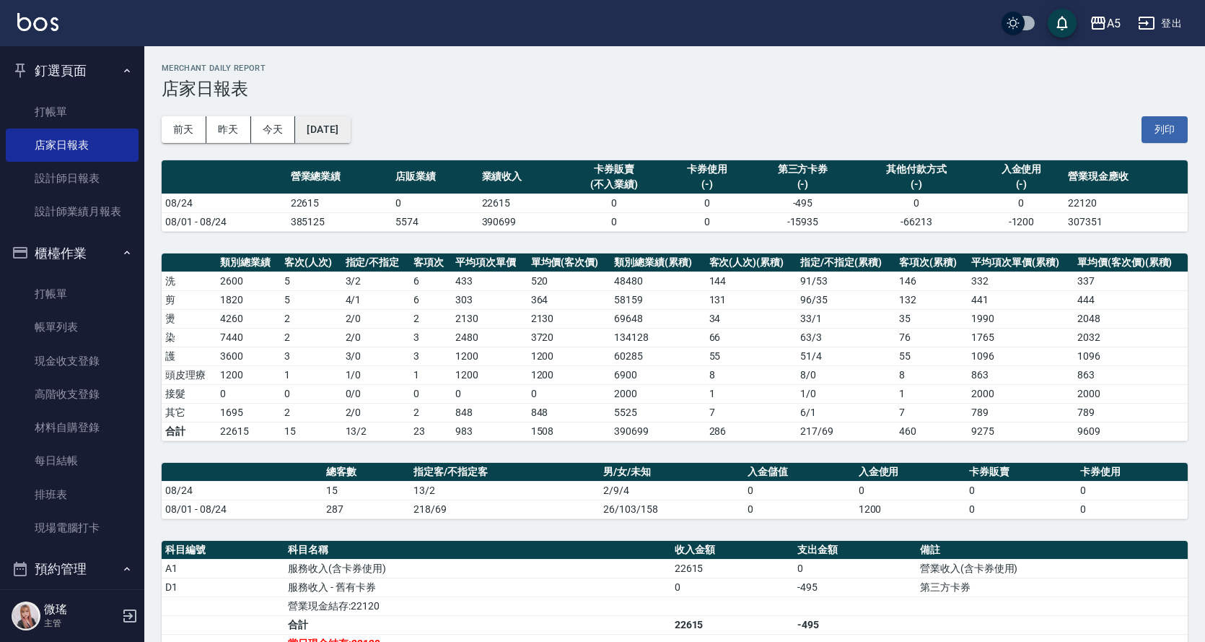
click at [322, 136] on button "[DATE]" at bounding box center [322, 129] width 55 height 27
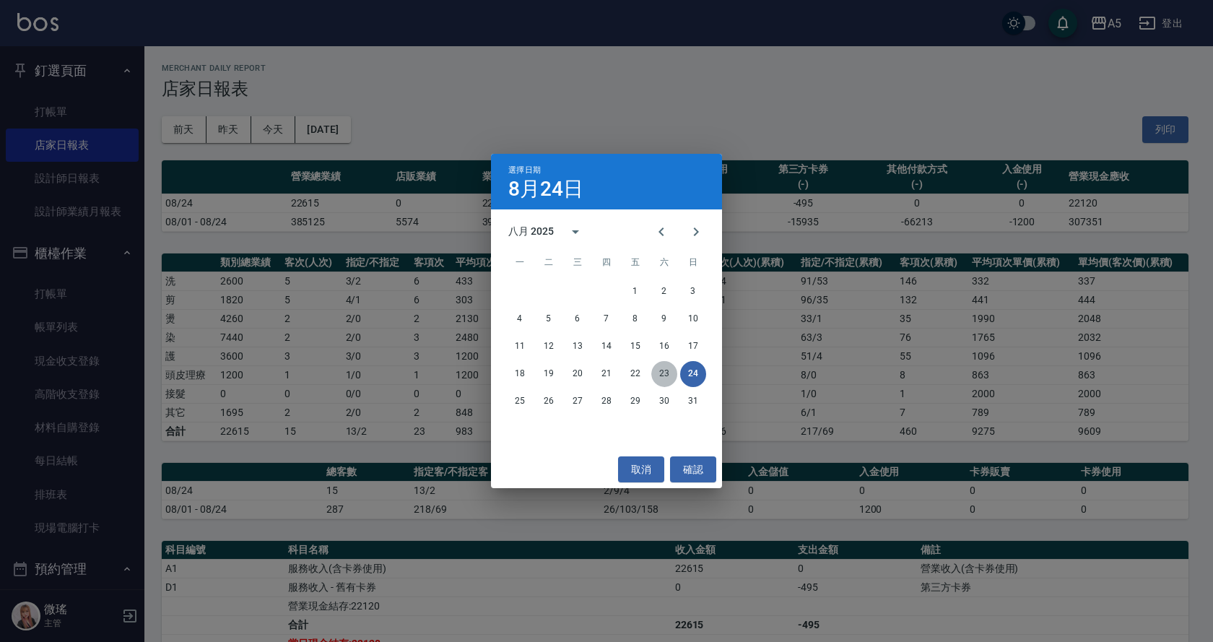
click at [668, 380] on button "23" at bounding box center [664, 374] width 26 height 26
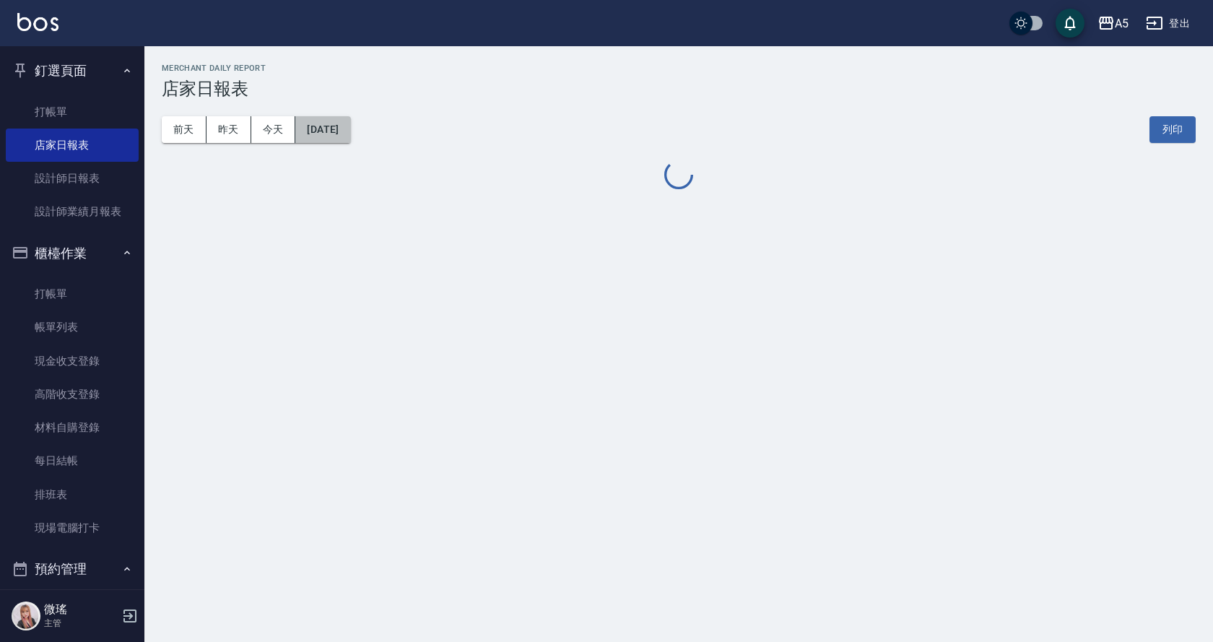
click at [313, 136] on button "[DATE]" at bounding box center [322, 129] width 55 height 27
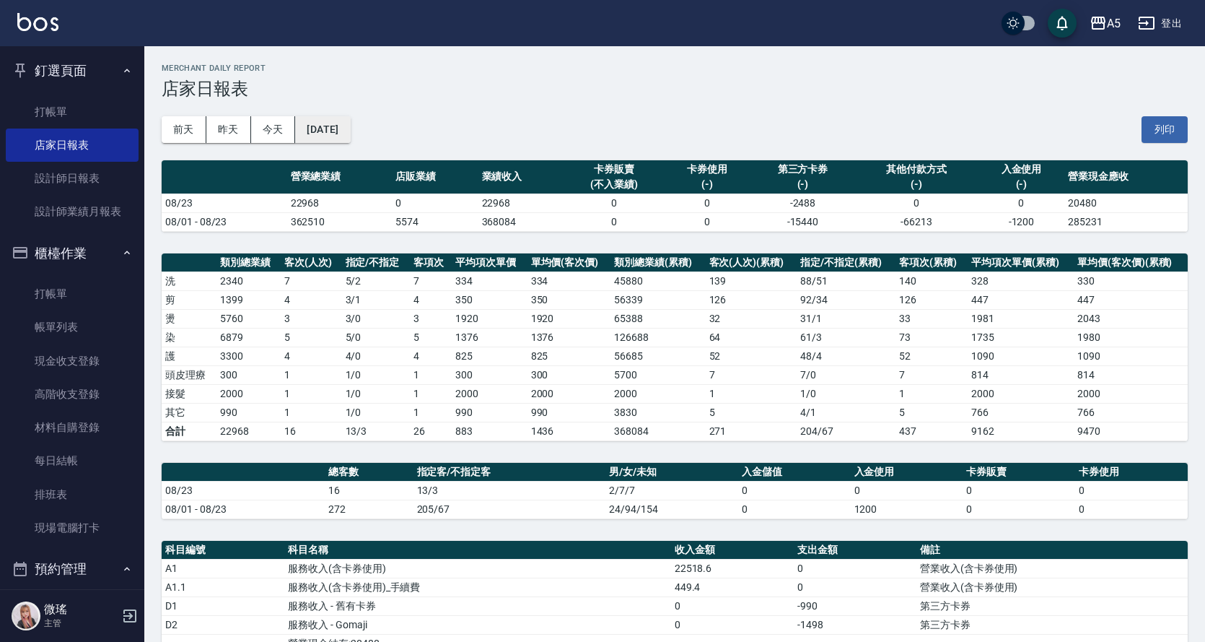
click at [338, 121] on button "[DATE]" at bounding box center [322, 129] width 55 height 27
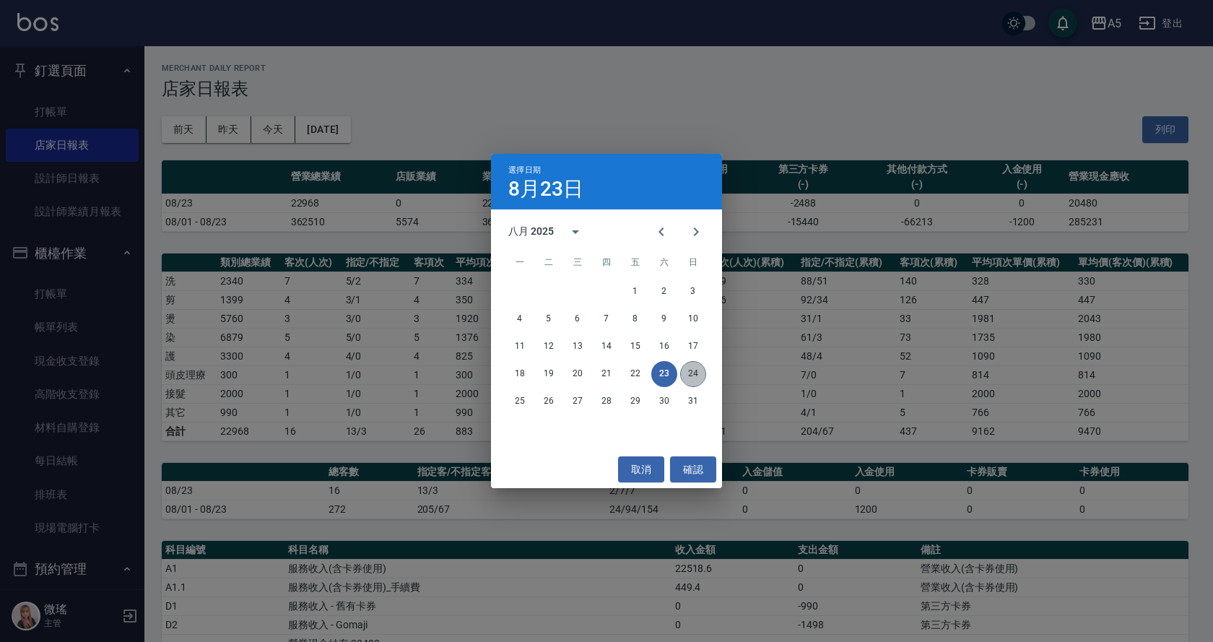
click at [681, 371] on button "24" at bounding box center [693, 374] width 26 height 26
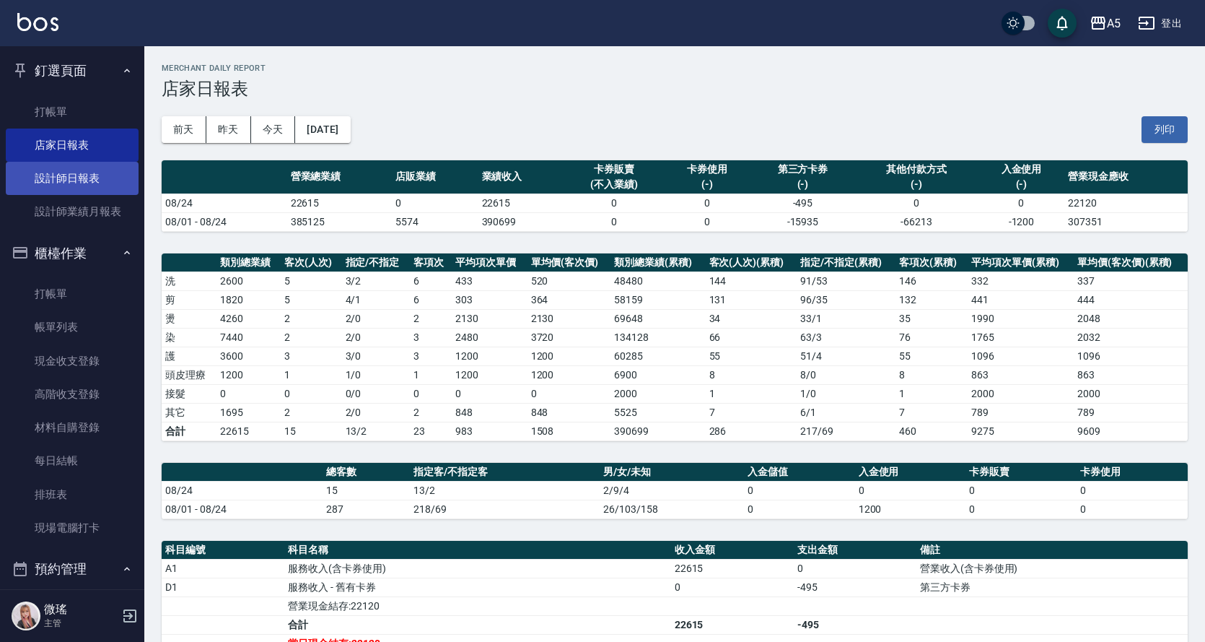
click at [78, 188] on link "設計師日報表" at bounding box center [72, 178] width 133 height 33
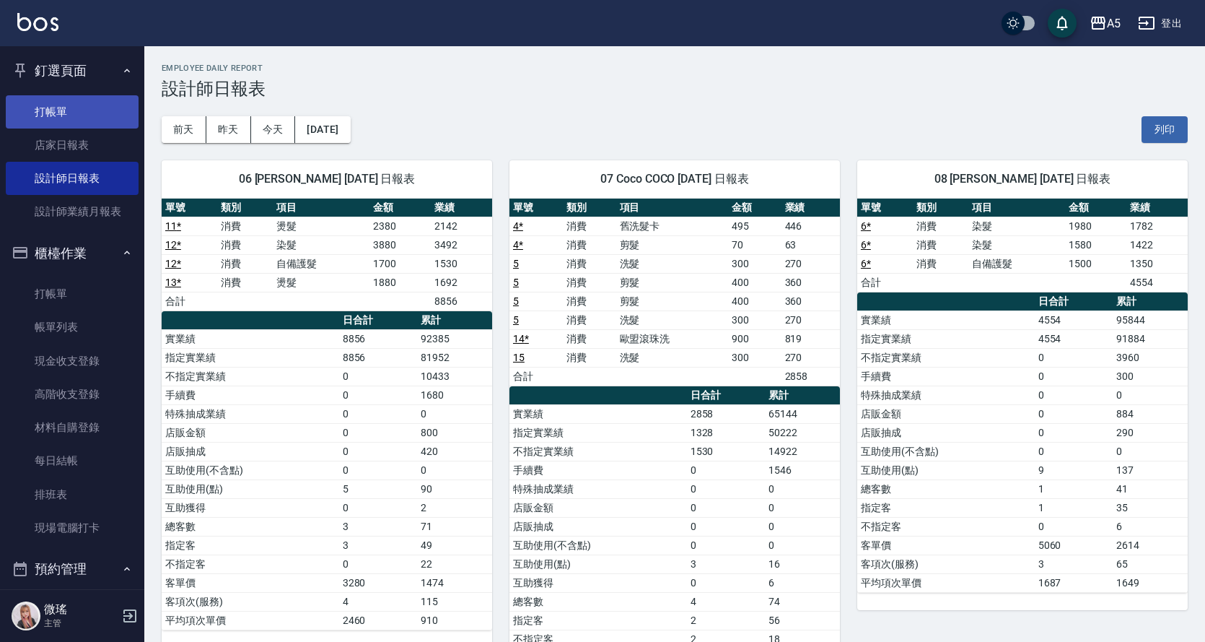
click at [79, 101] on link "打帳單" at bounding box center [72, 111] width 133 height 33
